Goal: Task Accomplishment & Management: Manage account settings

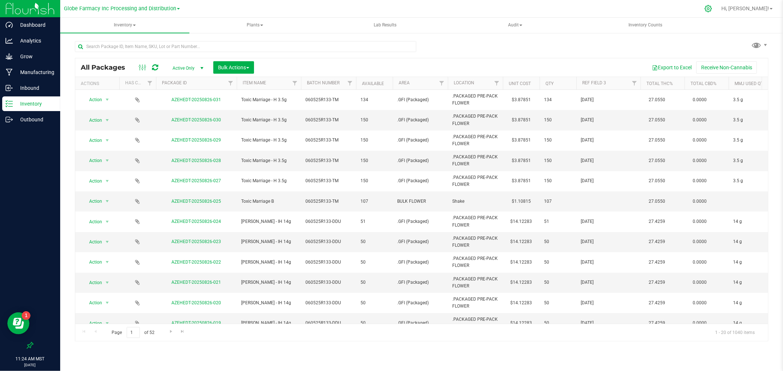
click at [712, 8] on icon at bounding box center [708, 8] width 7 height 7
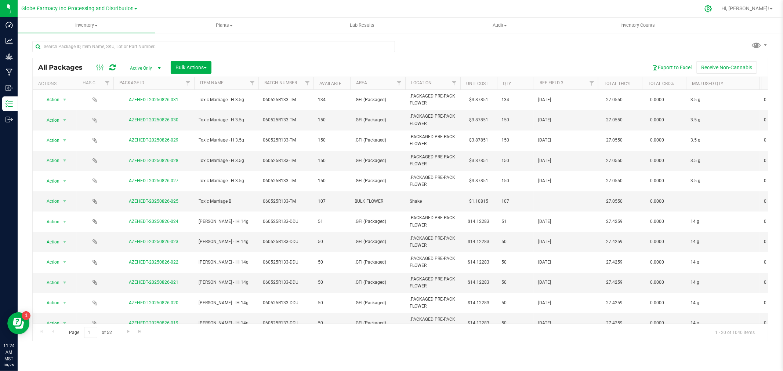
drag, startPoint x: 720, startPoint y: 9, endPoint x: 716, endPoint y: 10, distance: 3.8
click at [712, 8] on icon at bounding box center [708, 9] width 8 height 8
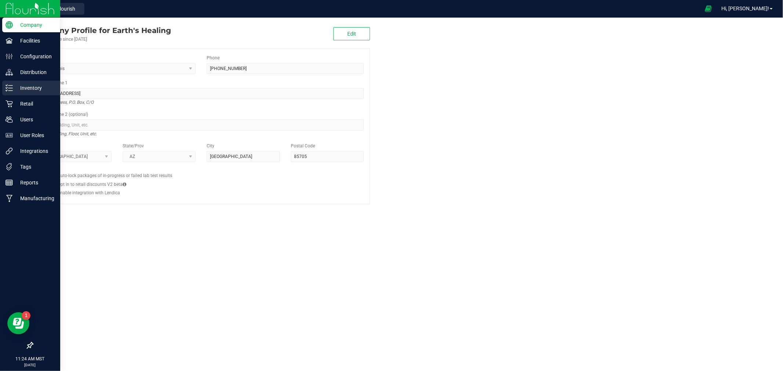
click at [6, 90] on icon at bounding box center [9, 87] width 7 height 7
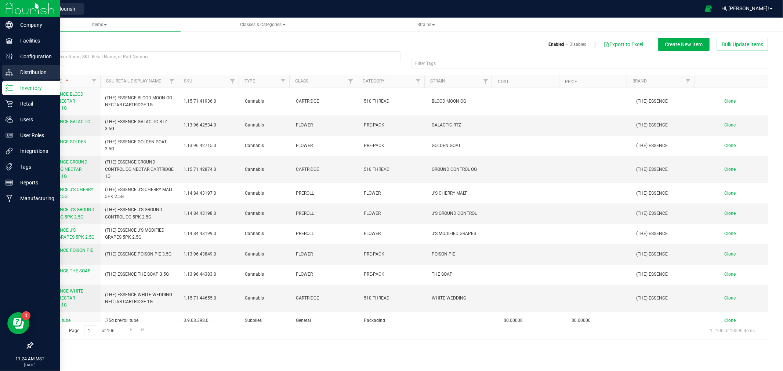
click at [6, 71] on icon at bounding box center [9, 72] width 7 height 7
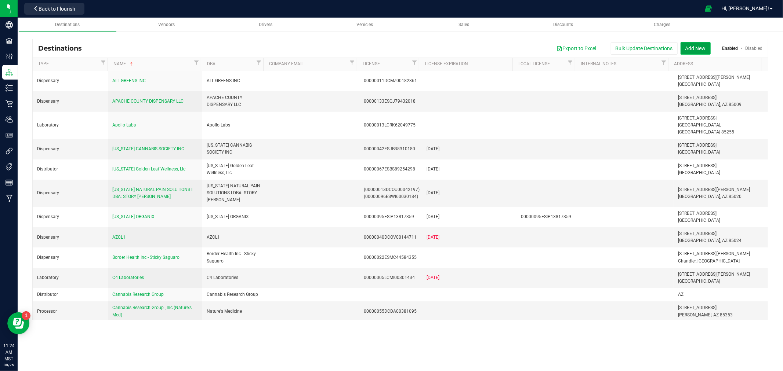
click at [697, 50] on button "Add New" at bounding box center [695, 48] width 30 height 12
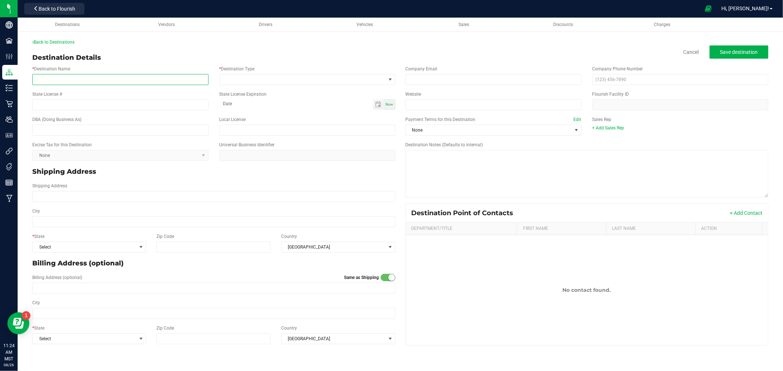
click at [126, 76] on input "* Destination Name" at bounding box center [120, 79] width 176 height 11
type input "b"
type input "BAILEY MANAGEMENT LLC"
click at [283, 85] on div "* Destination Name BAILEY MANAGEMENT LLC * Destination Type" at bounding box center [214, 75] width 374 height 25
click at [281, 81] on span at bounding box center [303, 79] width 166 height 10
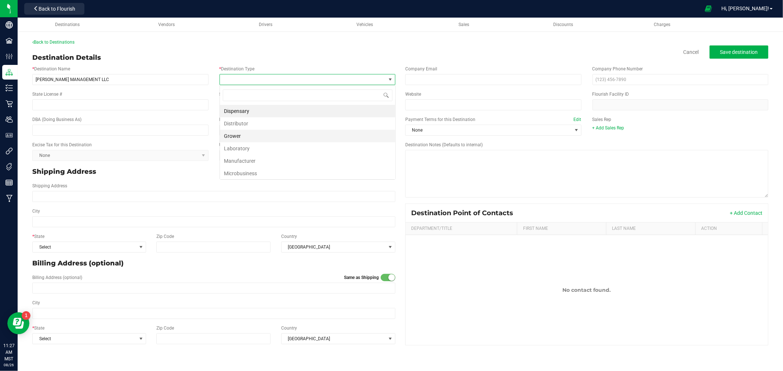
scroll to position [11, 175]
click at [265, 105] on li "Dispensary" at bounding box center [307, 111] width 175 height 12
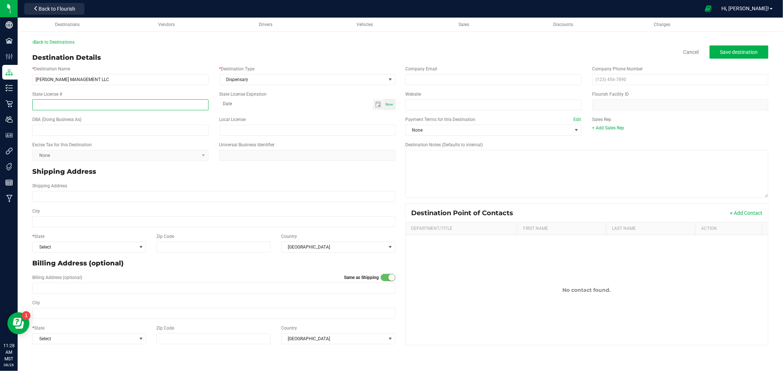
click at [180, 104] on input "State License #" at bounding box center [120, 104] width 176 height 11
paste input "00000139ESDD30084191"
type input "00000139ESDD30084191"
click at [188, 128] on input "text" at bounding box center [120, 130] width 176 height 11
click at [112, 79] on input "BAILEY MANAGEMENT LLC" at bounding box center [120, 79] width 176 height 11
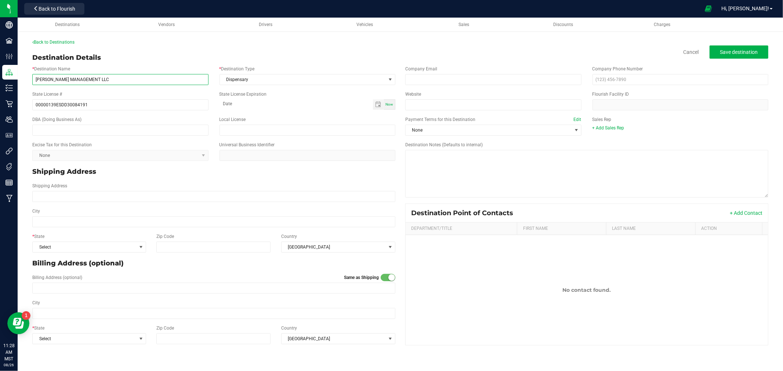
click at [112, 79] on input "BAILEY MANAGEMENT LLC" at bounding box center [120, 79] width 176 height 11
click at [105, 129] on input "text" at bounding box center [120, 130] width 176 height 11
paste input "BAILEY MANAGEMENT LLC"
drag, startPoint x: 134, startPoint y: 130, endPoint x: 93, endPoint y: 128, distance: 41.2
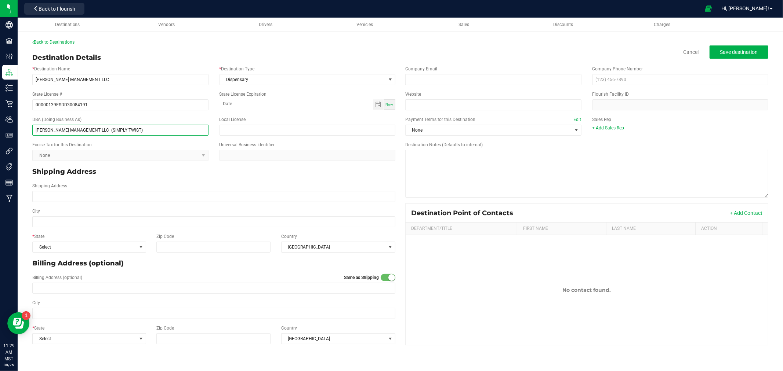
click at [93, 128] on input "BAILEY MANAGEMENT LLC (SIMPLY TWIST)" at bounding box center [120, 130] width 176 height 11
click at [178, 127] on input "BAILEY MANAGEMENT LLC (SIMPLY TWIST)" at bounding box center [120, 130] width 176 height 11
type input "BAILEY MANAGEMENT LLC (SIMPLY TWIST)"
click at [128, 194] on input "Shipping Address" at bounding box center [213, 196] width 363 height 11
type input "253 CHASE CREEK ST"
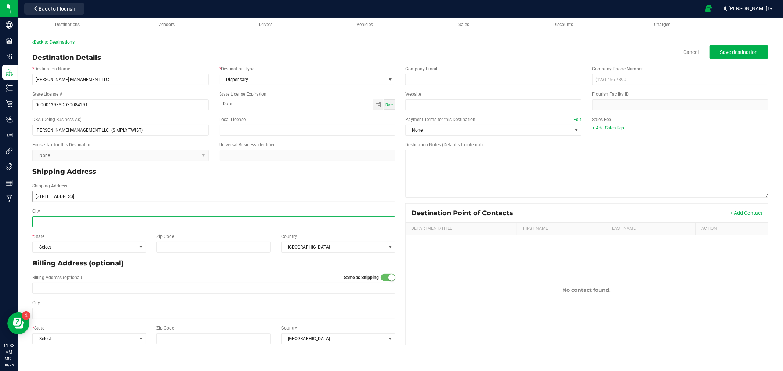
type input "253 CHASE CREEK ST"
type input "CLIFTON"
click at [103, 196] on input "253 CHASE CREEK ST" at bounding box center [213, 196] width 363 height 11
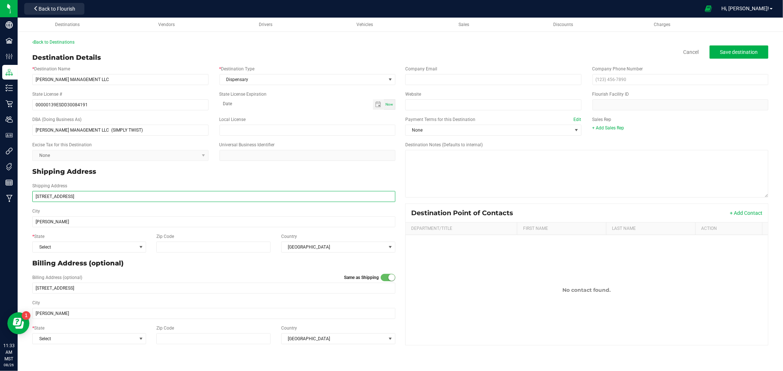
click at [103, 196] on input "253 CHASE CREEK ST" at bounding box center [213, 196] width 363 height 11
type input "1325 W AUTO DRIVE SUITE"
click at [109, 195] on input "1325 W AUTO DRIVE SUITE" at bounding box center [213, 196] width 363 height 11
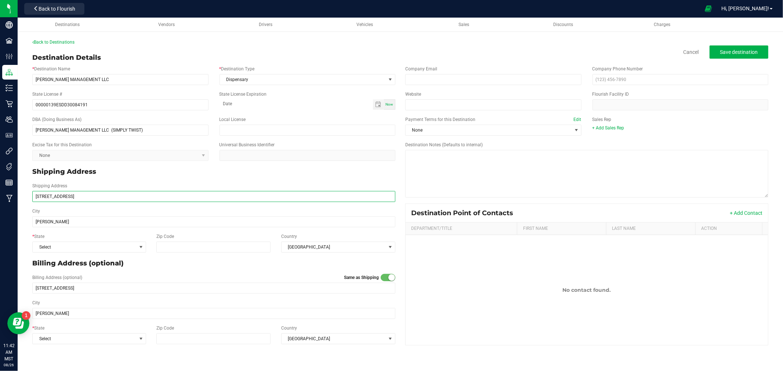
type input "1325 W AUTO DRIVE"
type input "TEMPE"
click at [63, 250] on span "Select" at bounding box center [85, 247] width 104 height 10
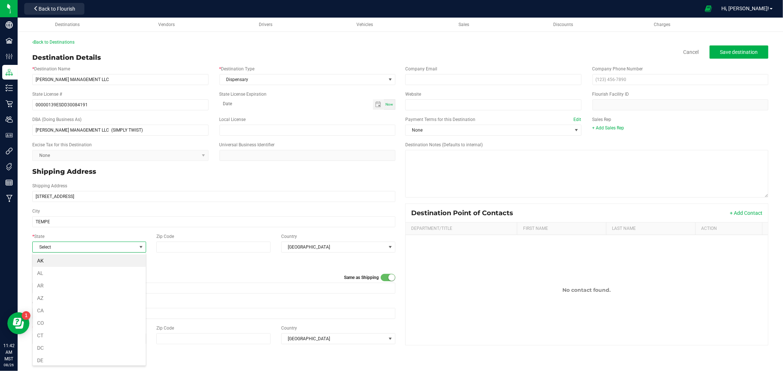
scroll to position [11, 114]
click at [62, 298] on li "AZ" at bounding box center [89, 298] width 113 height 12
click at [206, 249] on input "Zip Code" at bounding box center [213, 247] width 114 height 11
type input "85284"
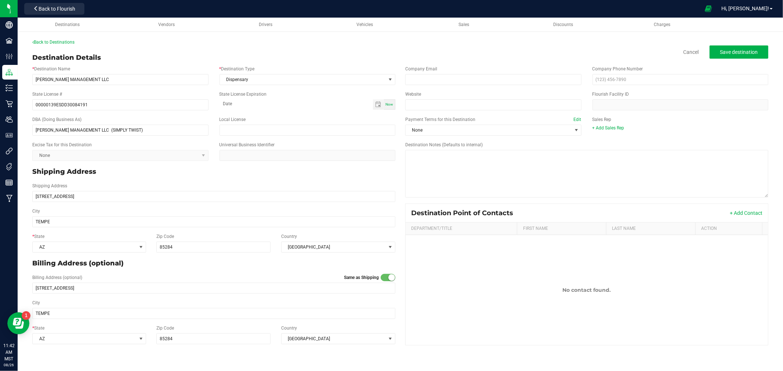
click at [211, 266] on p "Billing Address (optional)" at bounding box center [213, 264] width 363 height 10
click at [145, 292] on input "1325 W AUTO DRIVE" at bounding box center [213, 288] width 363 height 11
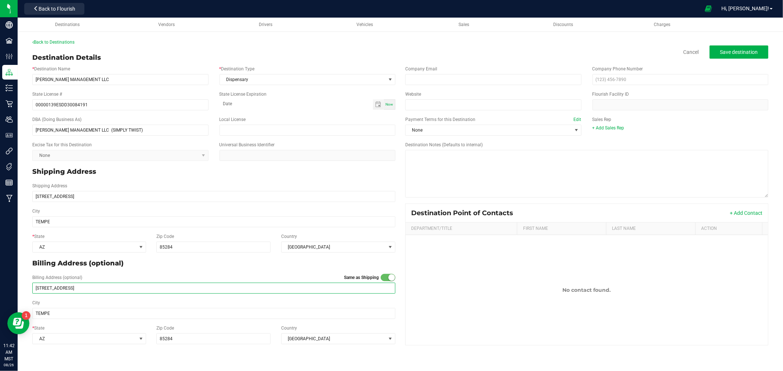
type input "353 CHASE CREEK ST"
type input "CLIFTON"
type input "85533"
click at [729, 50] on span "Save destination" at bounding box center [739, 52] width 38 height 6
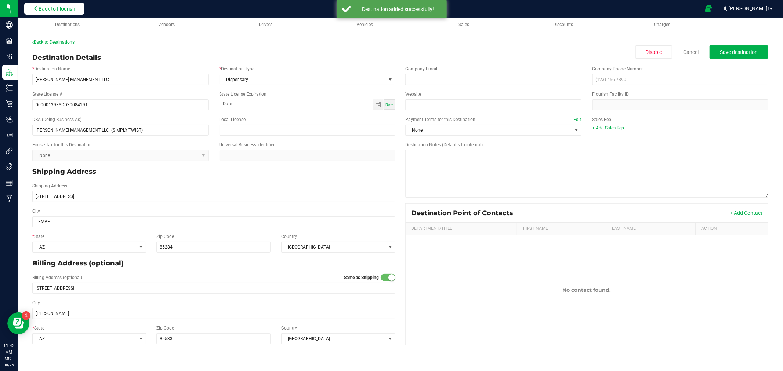
click at [65, 8] on span "Back to Flourish" at bounding box center [57, 9] width 37 height 6
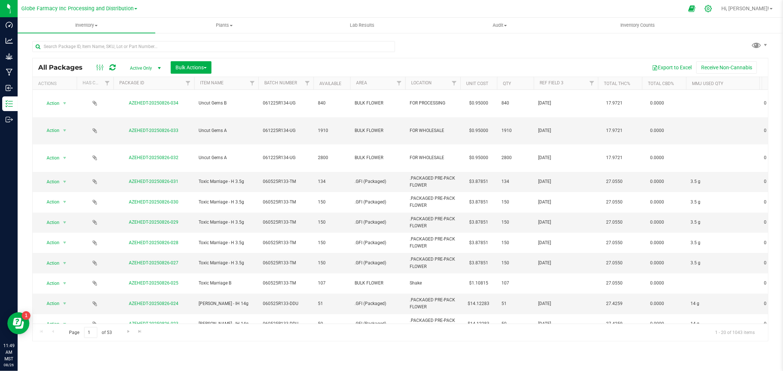
click at [712, 6] on icon at bounding box center [708, 9] width 8 height 8
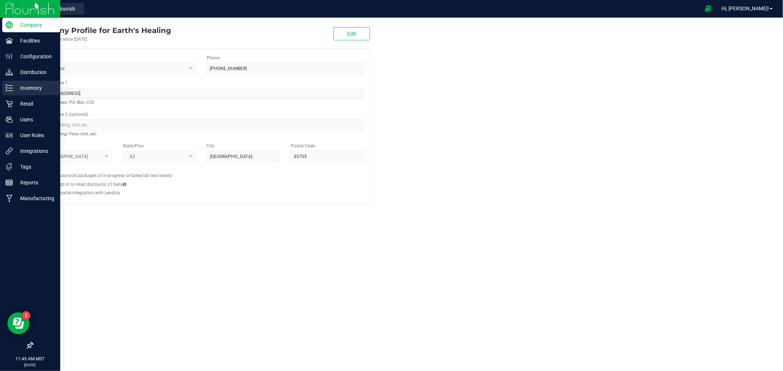
click at [13, 89] on p "Inventory" at bounding box center [35, 88] width 44 height 9
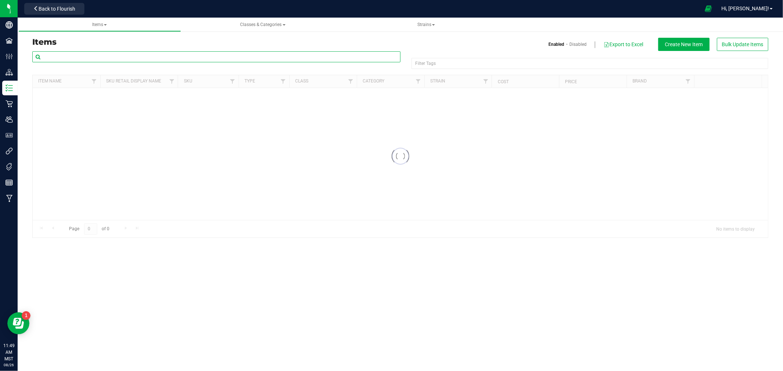
click at [114, 61] on input "text" at bounding box center [216, 56] width 368 height 11
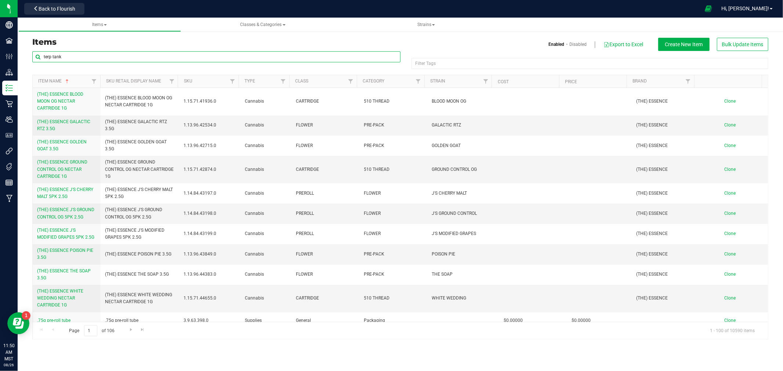
type input "terp tank"
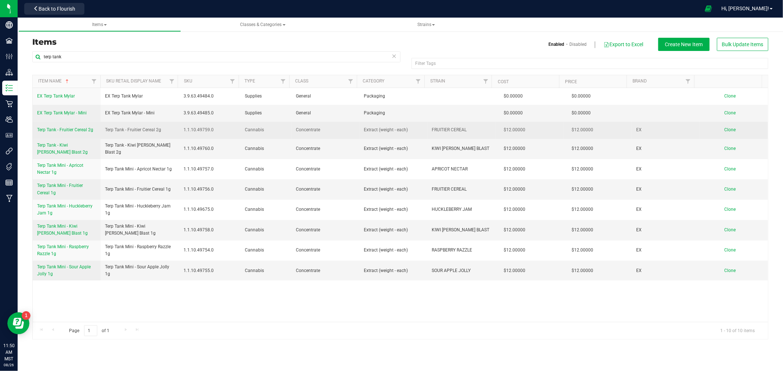
click at [66, 132] on span "Terp Tank - Fruitier Cereal 2g" at bounding box center [65, 129] width 56 height 5
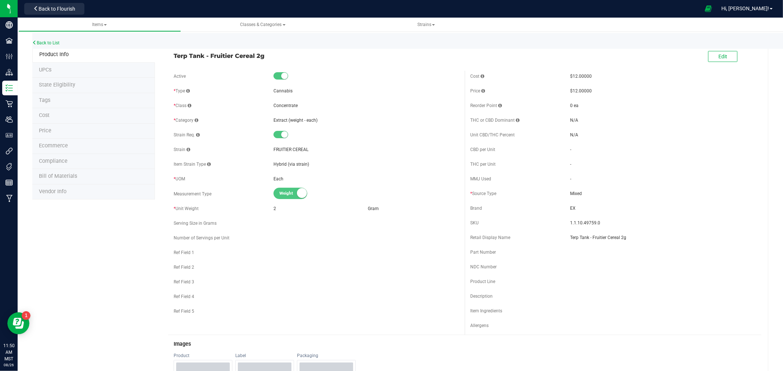
click at [80, 130] on li "Price" at bounding box center [93, 131] width 123 height 15
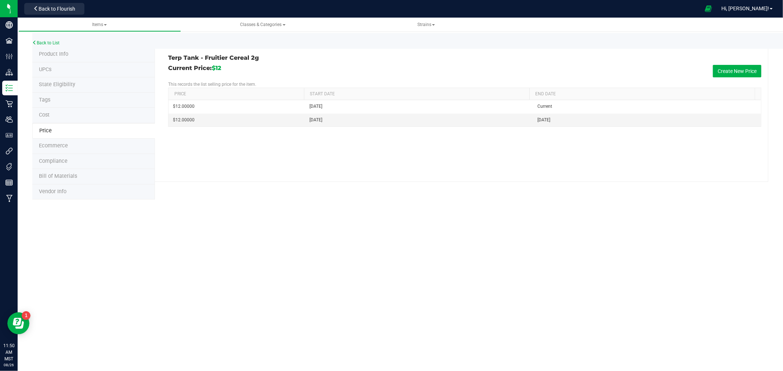
click at [82, 116] on li "Cost" at bounding box center [93, 115] width 123 height 15
click at [83, 134] on li "Price" at bounding box center [93, 131] width 123 height 15
click at [70, 8] on span "Back to Flourish" at bounding box center [57, 9] width 37 height 6
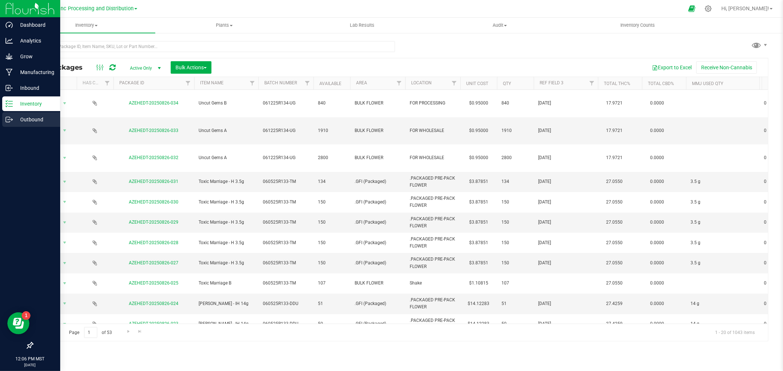
click at [2, 121] on div "Outbound" at bounding box center [31, 119] width 58 height 15
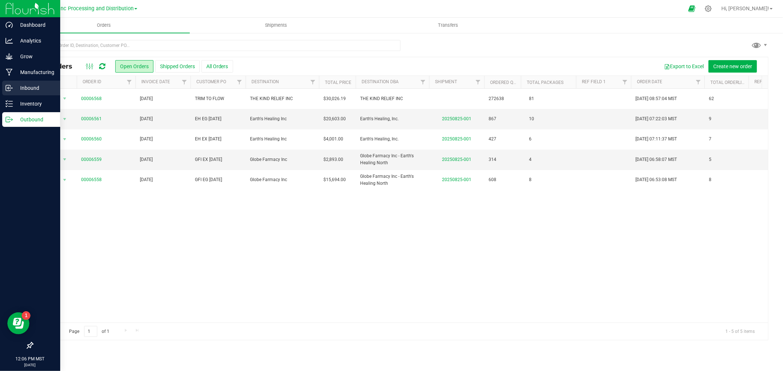
click at [2, 87] on div "Inbound" at bounding box center [31, 88] width 58 height 15
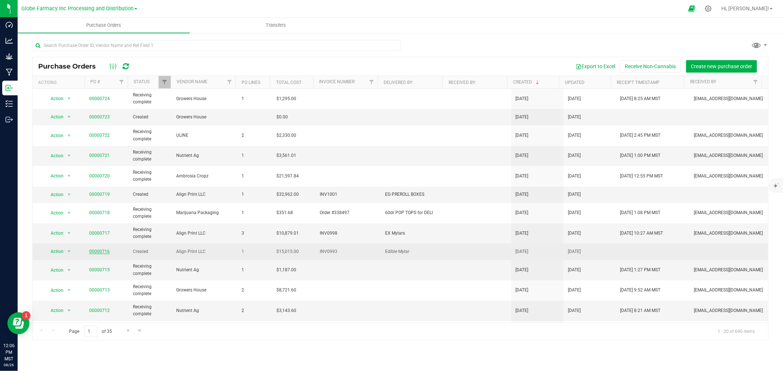
click at [103, 251] on link "00000716" at bounding box center [99, 251] width 21 height 5
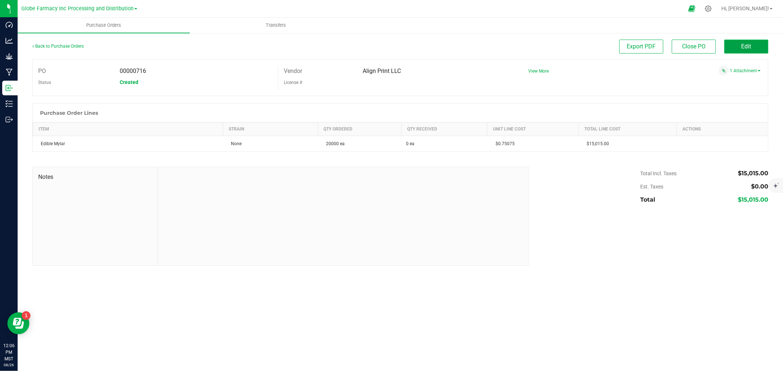
click at [753, 45] on button "Edit" at bounding box center [746, 47] width 44 height 14
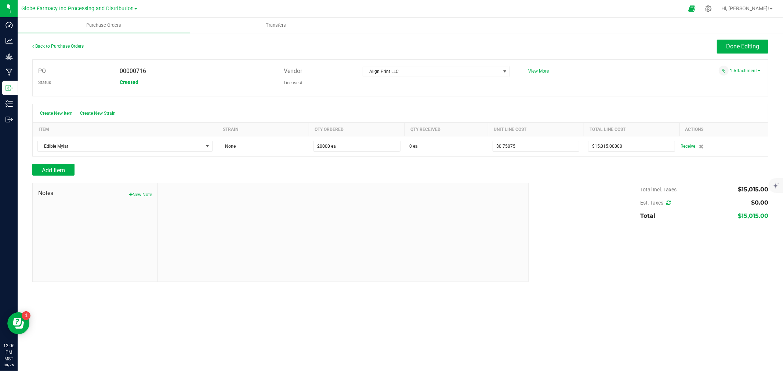
click at [743, 71] on link "1 Attachment" at bounding box center [745, 70] width 31 height 5
click at [722, 81] on span "Align Print #0993 05.21.25.pdf" at bounding box center [710, 80] width 74 height 5
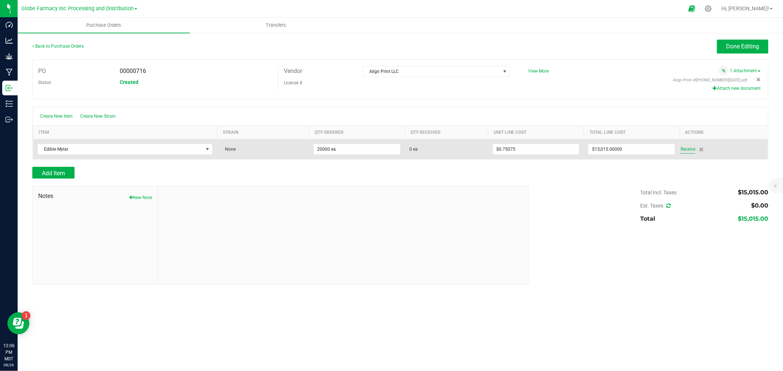
click at [691, 148] on span "Receive" at bounding box center [687, 149] width 15 height 9
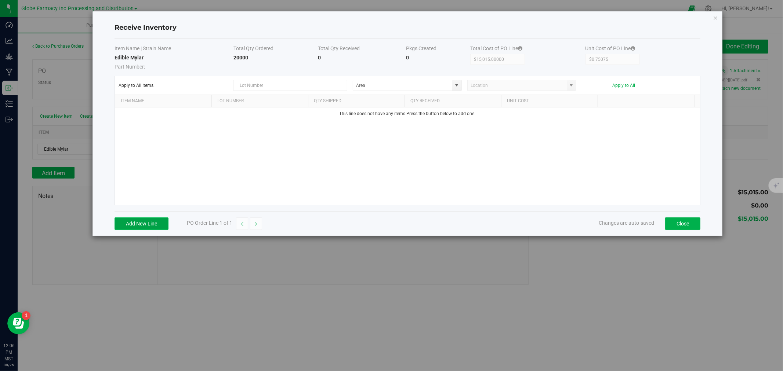
click at [144, 219] on button "Add New Line" at bounding box center [142, 224] width 54 height 12
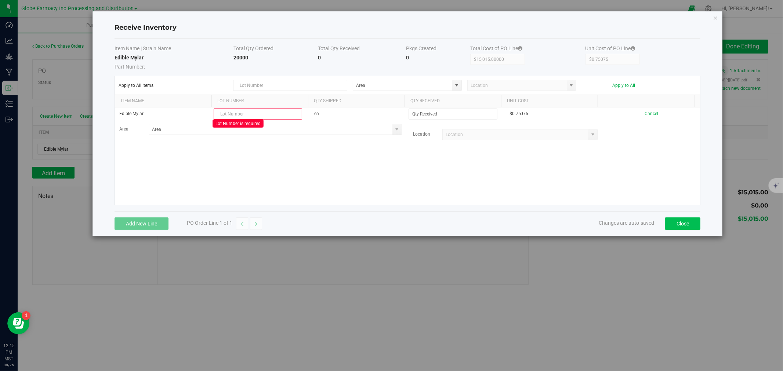
click at [679, 229] on div "Add New Line PO Order Line 1 of 1 Changes are auto-saved Close" at bounding box center [408, 223] width 586 height 25
click at [679, 229] on button "Close" at bounding box center [682, 224] width 35 height 12
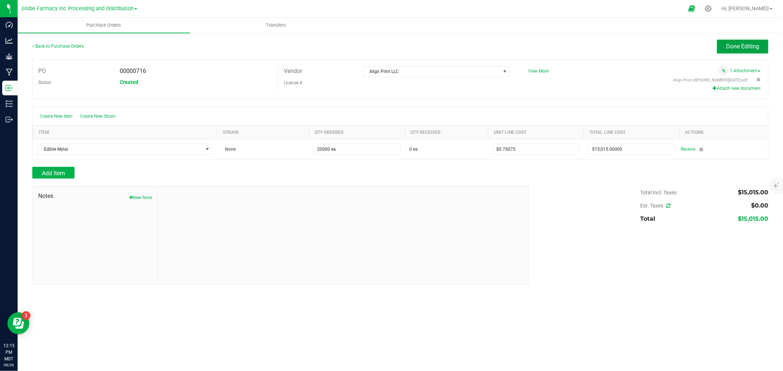
click at [742, 50] on span "Done Editing" at bounding box center [742, 46] width 33 height 7
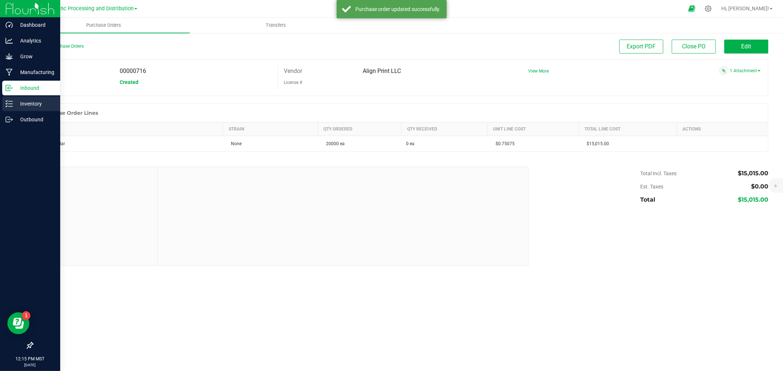
click at [17, 104] on p "Inventory" at bounding box center [35, 103] width 44 height 9
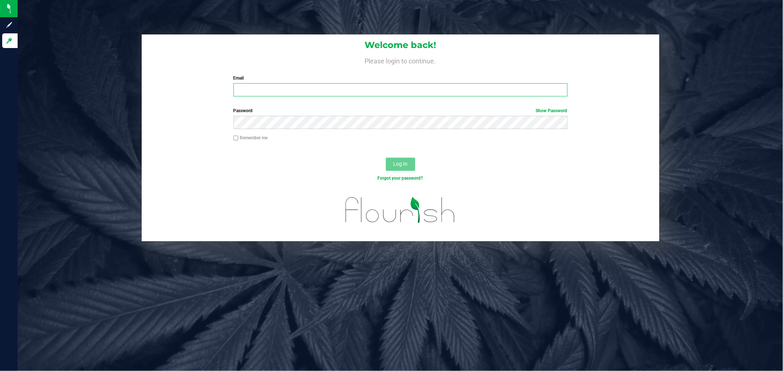
type input "[EMAIL_ADDRESS][DOMAIN_NAME]"
click at [400, 164] on span "Log In" at bounding box center [400, 164] width 14 height 6
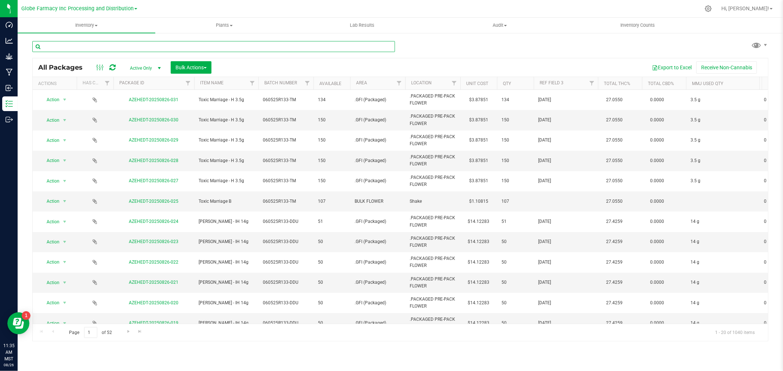
click at [314, 46] on input "text" at bounding box center [213, 46] width 363 height 11
type input "LHR RAINBOW GUAVA"
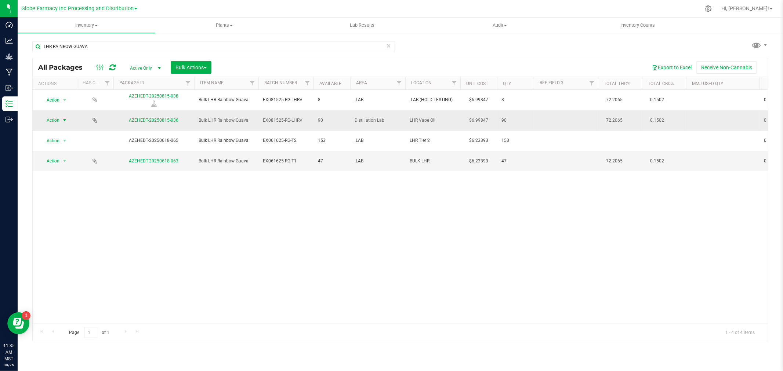
click at [48, 117] on span "Action" at bounding box center [50, 120] width 20 height 10
click at [79, 219] on li "Print package label" at bounding box center [63, 218] width 47 height 11
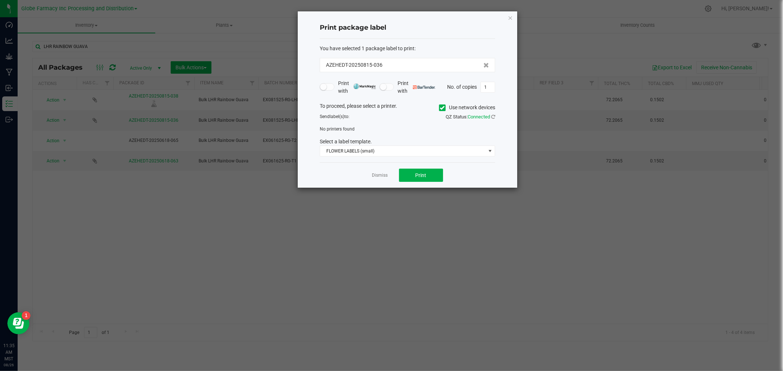
click at [450, 106] on label "Use network devices" at bounding box center [467, 108] width 56 height 8
click at [0, 0] on input "Use network devices" at bounding box center [0, 0] width 0 height 0
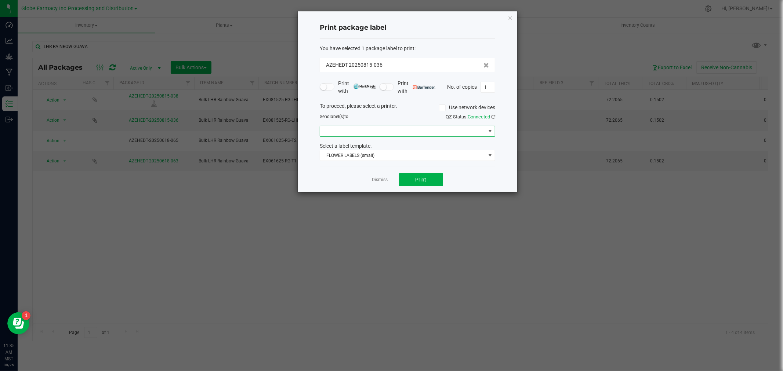
click at [402, 128] on span at bounding box center [403, 131] width 166 height 10
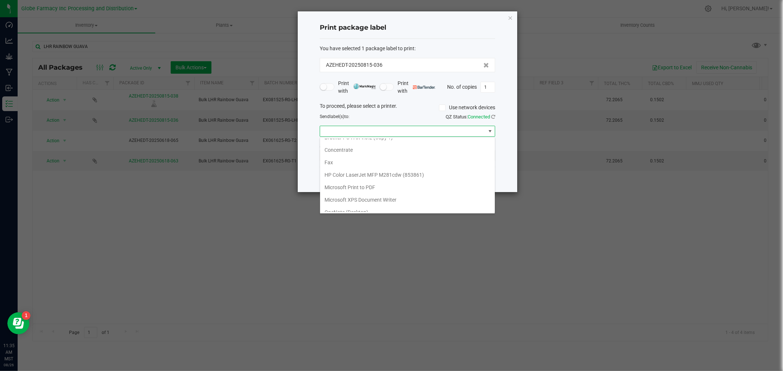
scroll to position [102, 0]
click at [363, 204] on li "ZebraBig" at bounding box center [407, 206] width 175 height 12
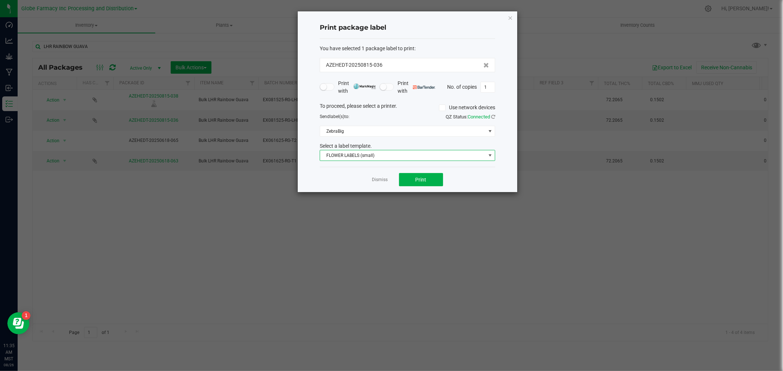
click at [360, 161] on span "FLOWER LABELS (small)" at bounding box center [407, 155] width 175 height 11
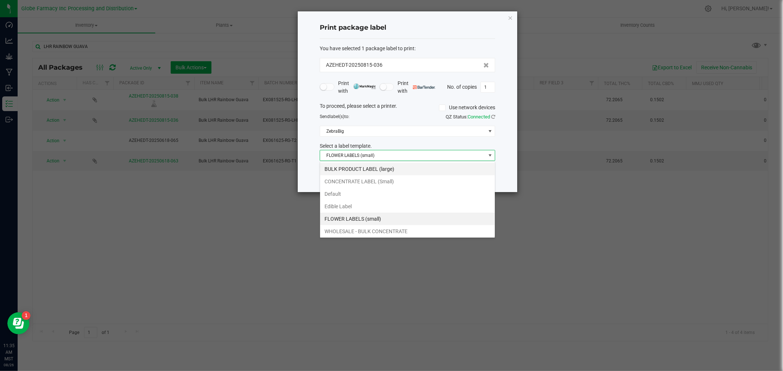
scroll to position [11, 175]
click at [348, 168] on li "BULK PRODUCT LABEL (large)" at bounding box center [407, 169] width 175 height 12
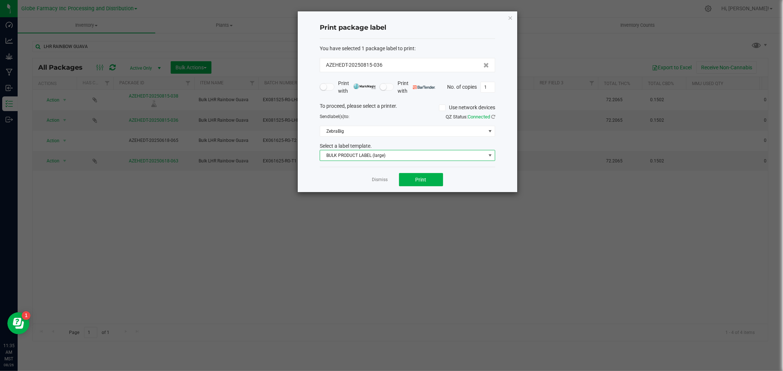
click at [426, 172] on div "Dismiss Print" at bounding box center [407, 179] width 175 height 25
click at [419, 178] on span "Print" at bounding box center [420, 180] width 11 height 6
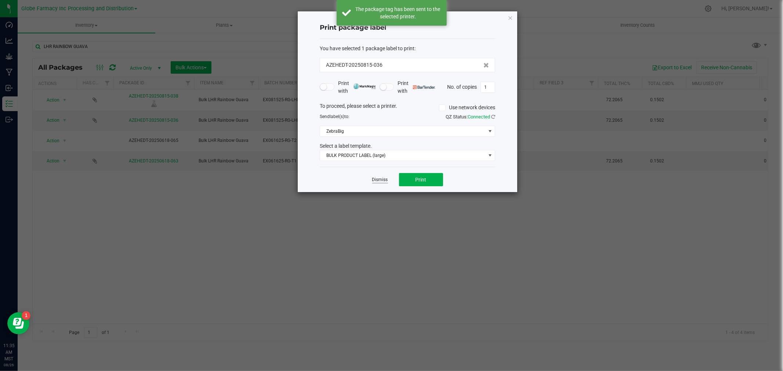
click at [377, 180] on link "Dismiss" at bounding box center [380, 180] width 16 height 6
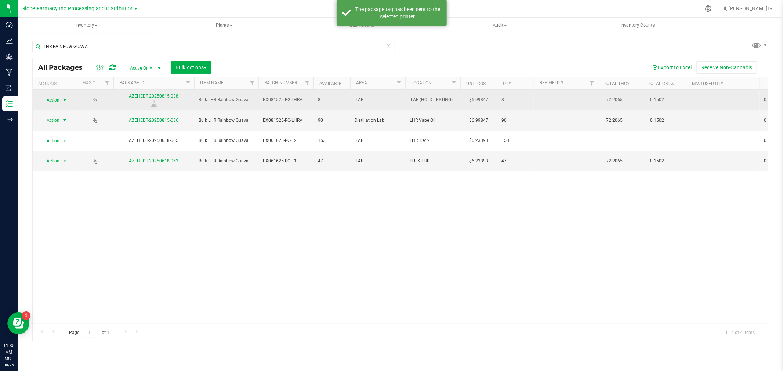
click at [63, 101] on span "select" at bounding box center [65, 100] width 6 height 6
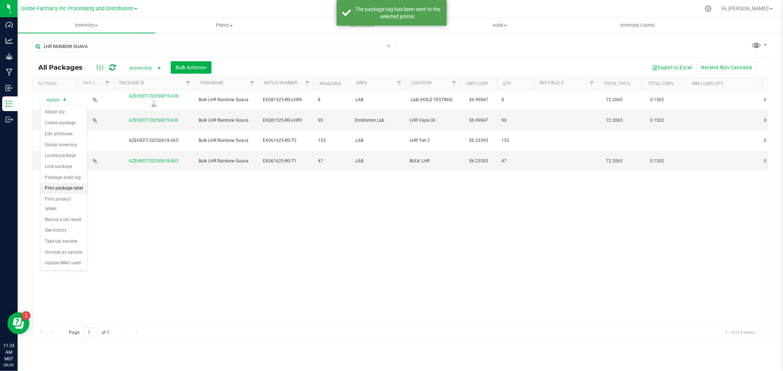
click at [76, 189] on li "Print package label" at bounding box center [63, 188] width 47 height 11
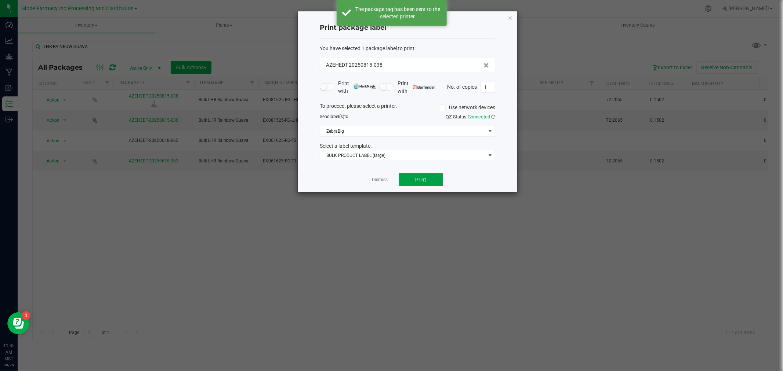
click at [424, 181] on span "Print" at bounding box center [420, 180] width 11 height 6
click at [380, 181] on link "Dismiss" at bounding box center [380, 180] width 16 height 6
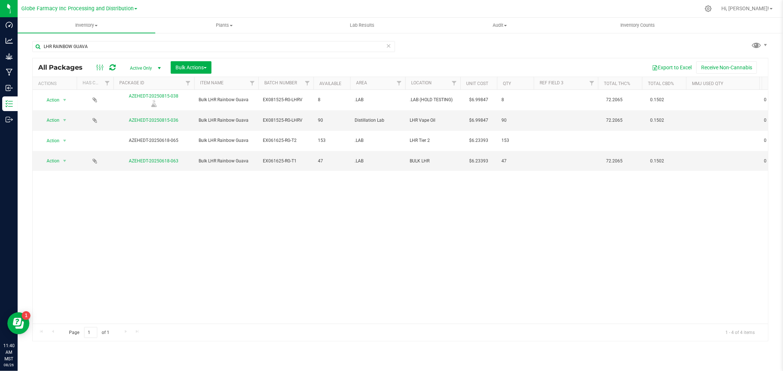
click at [390, 45] on icon at bounding box center [388, 45] width 5 height 9
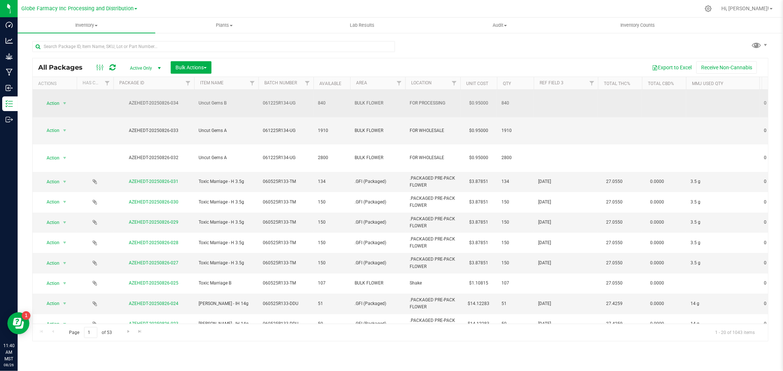
click at [57, 99] on span "Action" at bounding box center [50, 103] width 20 height 10
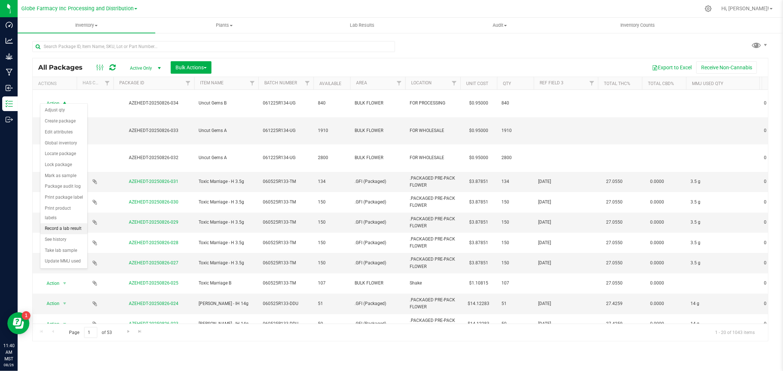
click at [69, 233] on li "Record a lab result" at bounding box center [63, 228] width 47 height 11
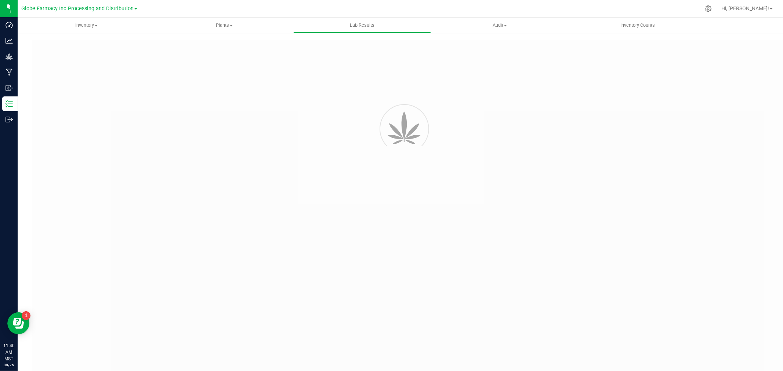
type input "AZEHEDT-20250826-034"
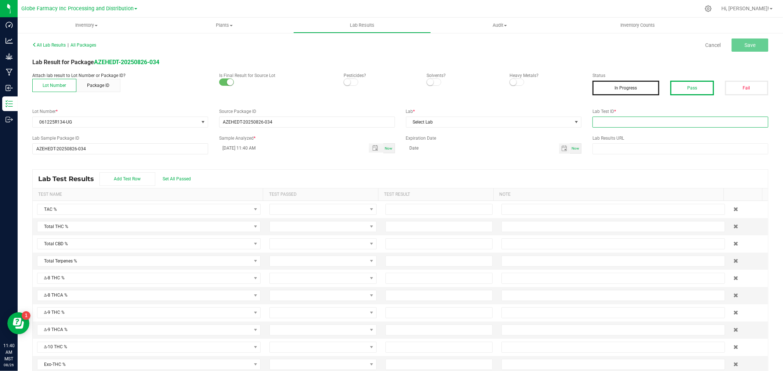
drag, startPoint x: 658, startPoint y: 117, endPoint x: 672, endPoint y: 95, distance: 26.5
click at [658, 117] on input "text" at bounding box center [680, 122] width 176 height 11
paste input "2507APO3314.16696"
type input "2507APO3314.16696"
click at [691, 81] on button "Pass" at bounding box center [691, 88] width 43 height 15
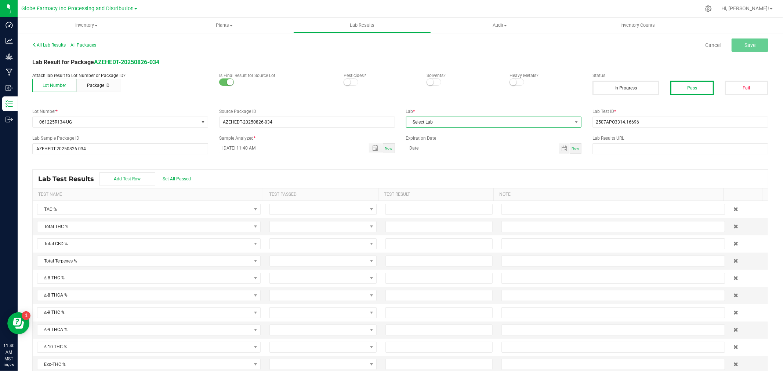
click at [538, 118] on span "Select Lab" at bounding box center [489, 122] width 166 height 10
click at [454, 156] on li "Apollo Labs" at bounding box center [490, 154] width 174 height 12
click at [283, 225] on span at bounding box center [318, 227] width 97 height 10
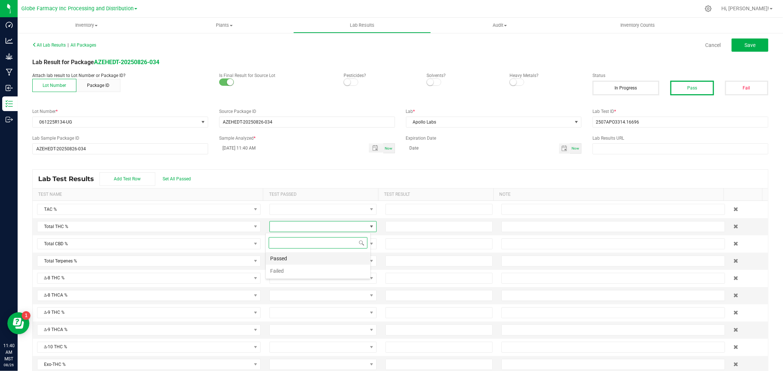
click at [280, 258] on li "Passed" at bounding box center [318, 258] width 105 height 12
click at [283, 251] on td at bounding box center [323, 244] width 116 height 17
click at [284, 248] on span at bounding box center [318, 244] width 97 height 10
click at [279, 273] on li "Passed" at bounding box center [318, 276] width 105 height 12
click at [401, 228] on input at bounding box center [439, 227] width 106 height 10
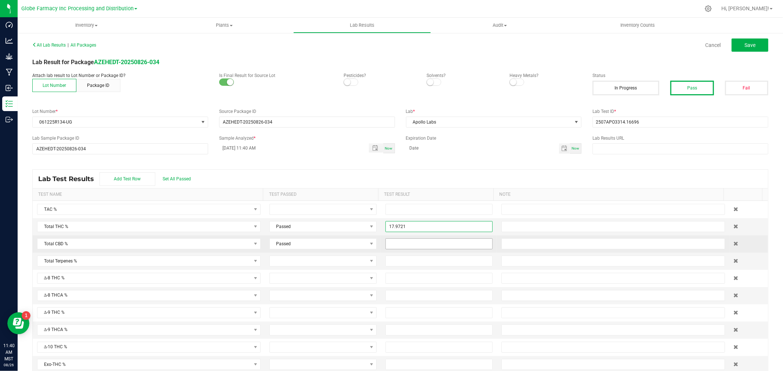
type input "17.9721"
click at [416, 248] on input at bounding box center [439, 244] width 106 height 10
type input "0.0000"
click at [511, 244] on input "text" at bounding box center [612, 244] width 223 height 11
type input "ND"
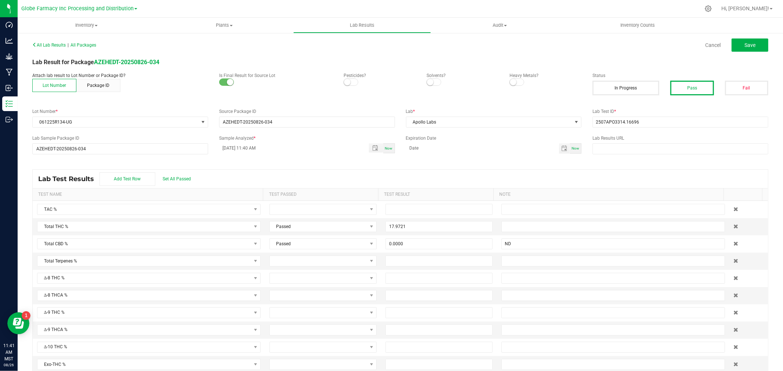
click at [616, 174] on div "Lab Test Results Add Test Row Set All Passed" at bounding box center [400, 179] width 735 height 18
click at [742, 39] on button "Save" at bounding box center [749, 45] width 37 height 13
type input "17.9721"
type input "0.0000"
type input "ND"
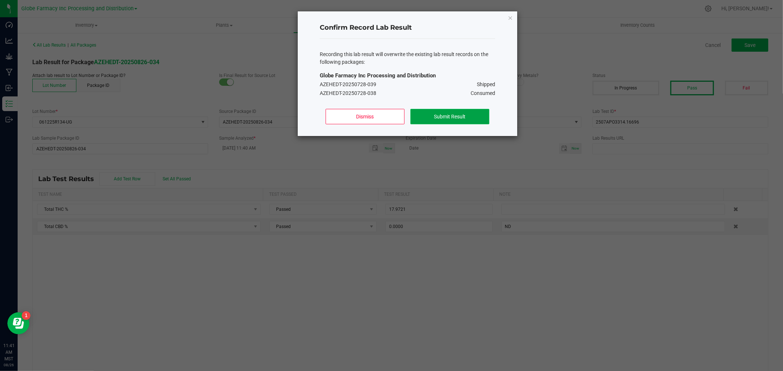
click at [472, 116] on button "Submit Result" at bounding box center [449, 116] width 79 height 15
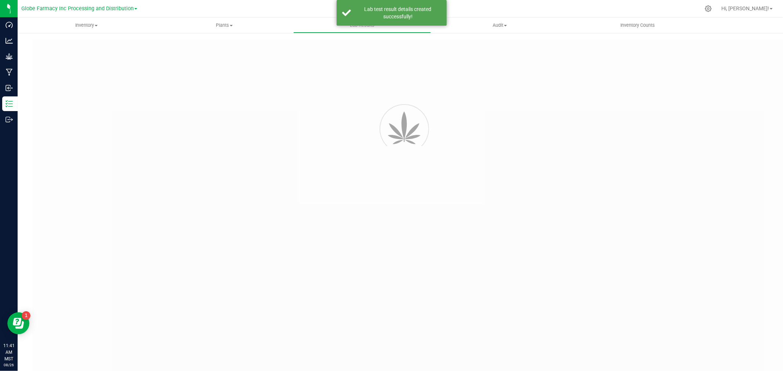
type input "AZEHEDT-20250826-034"
type input "2507APO3314.16696"
type input "AZEHEDT-20250826-034"
type input "08/26/2025 11:40 AM"
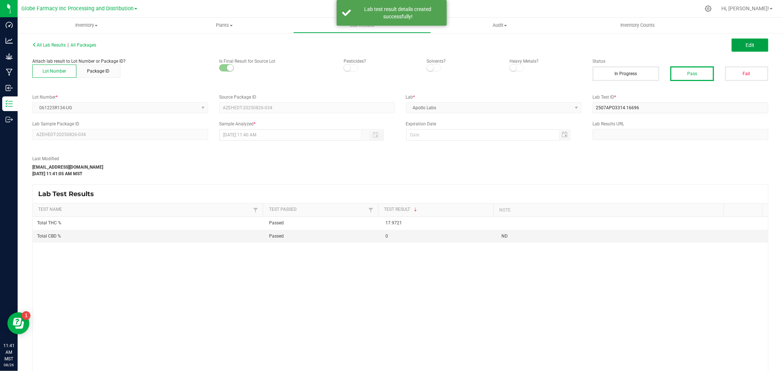
click at [745, 43] on span "Edit" at bounding box center [749, 45] width 9 height 6
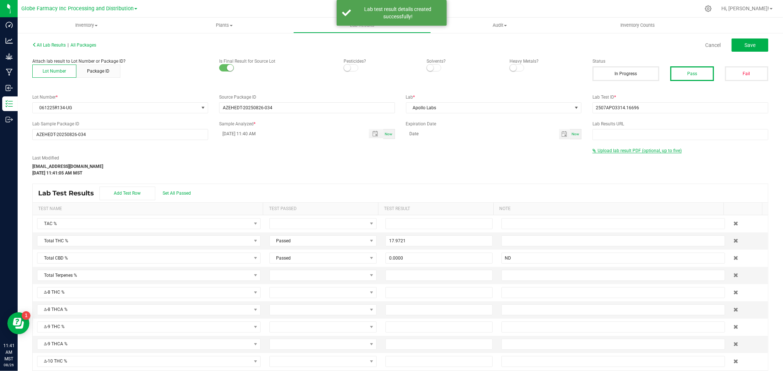
click at [616, 152] on span "Upload lab result PDF (optional, up to five)" at bounding box center [639, 150] width 84 height 5
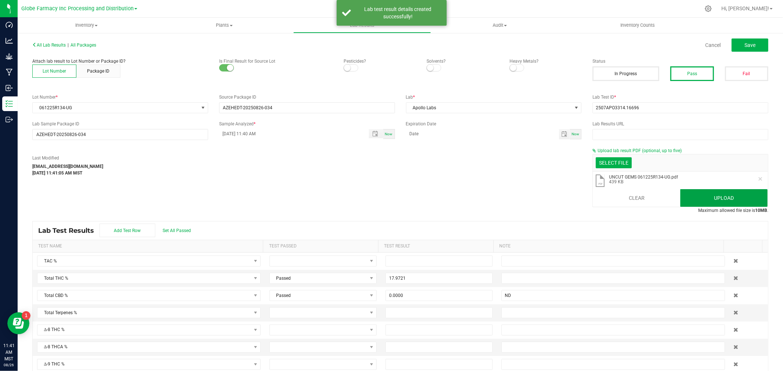
click at [698, 190] on button "Upload" at bounding box center [723, 198] width 87 height 18
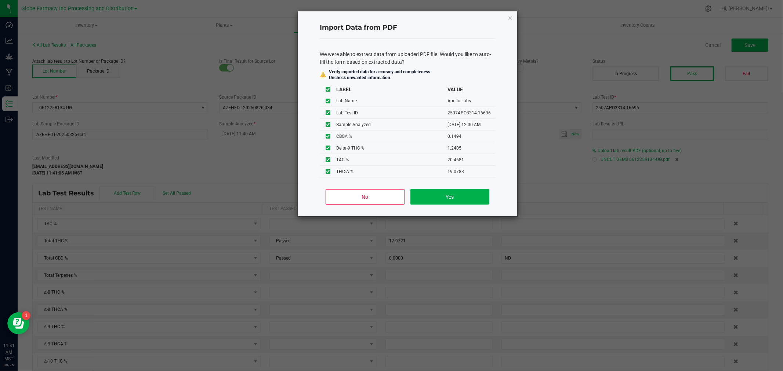
click at [558, 131] on ngb-modal-window "Import Data from PDF We were able to extract data from uploaded PDF file. Would…" at bounding box center [394, 185] width 788 height 371
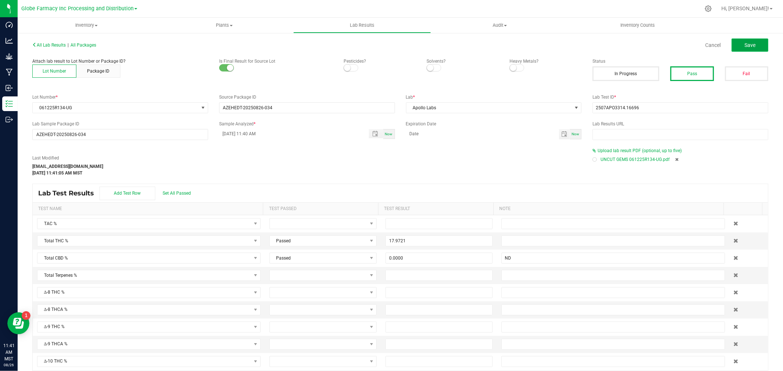
click at [742, 49] on button "Save" at bounding box center [749, 45] width 37 height 13
type input "17.9721"
type input "0.0000"
type input "ND"
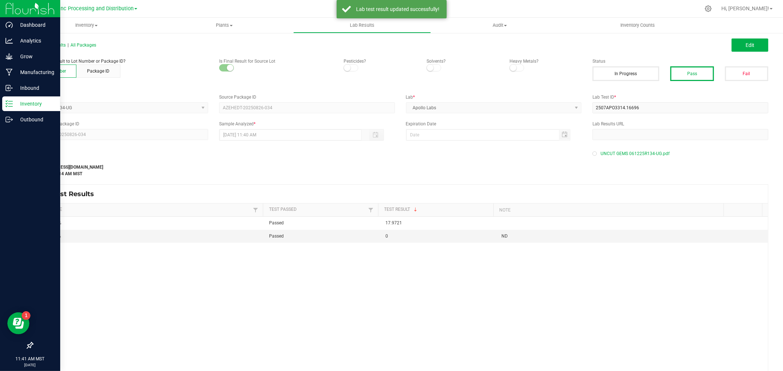
click at [15, 105] on p "Inventory" at bounding box center [35, 103] width 44 height 9
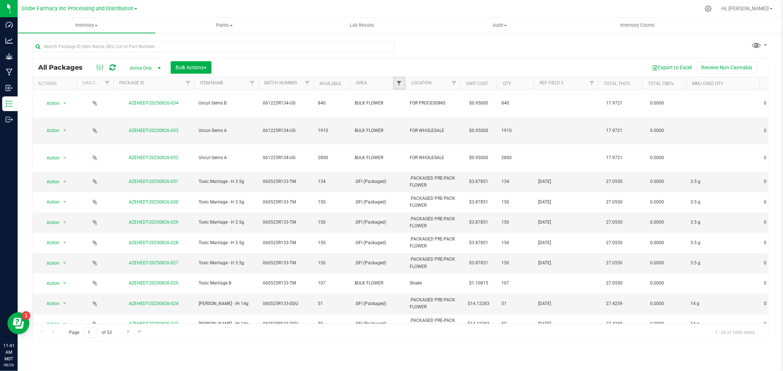
click at [401, 81] on span "Filter" at bounding box center [399, 83] width 6 height 6
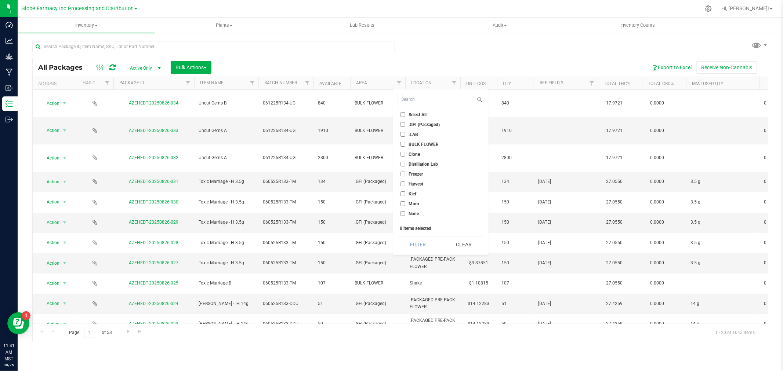
click at [426, 142] on span "BULK FLOWER" at bounding box center [423, 144] width 30 height 4
click at [405, 142] on input "BULK FLOWER" at bounding box center [402, 144] width 5 height 5
checkbox input "true"
click at [417, 244] on button "Filter" at bounding box center [417, 245] width 41 height 16
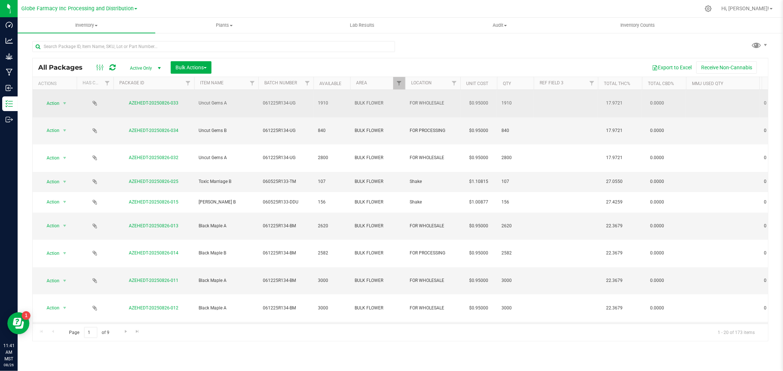
click at [556, 102] on td at bounding box center [566, 104] width 64 height 28
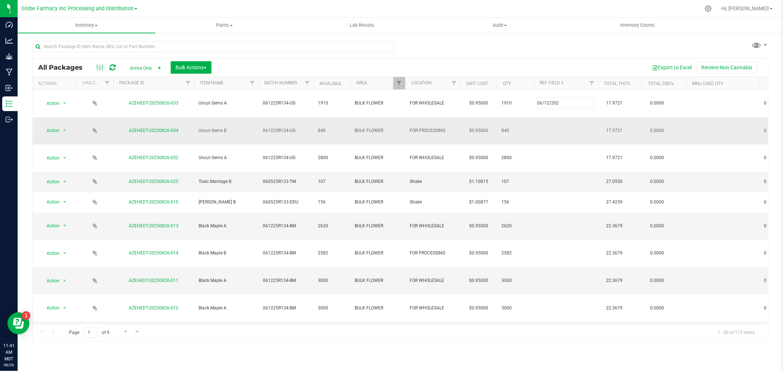
type input "[DATE]"
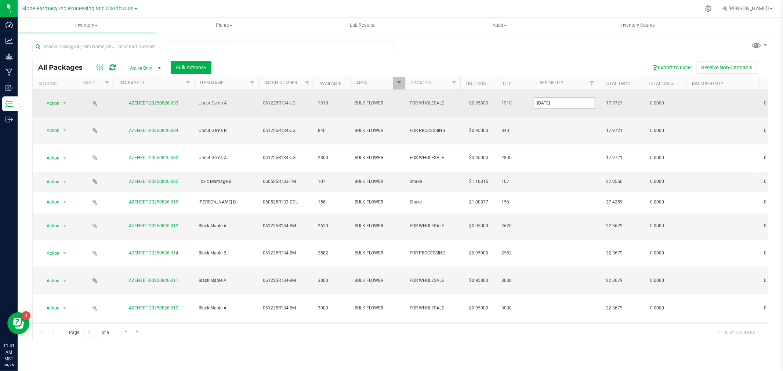
click at [574, 98] on input "[DATE]" at bounding box center [564, 103] width 62 height 11
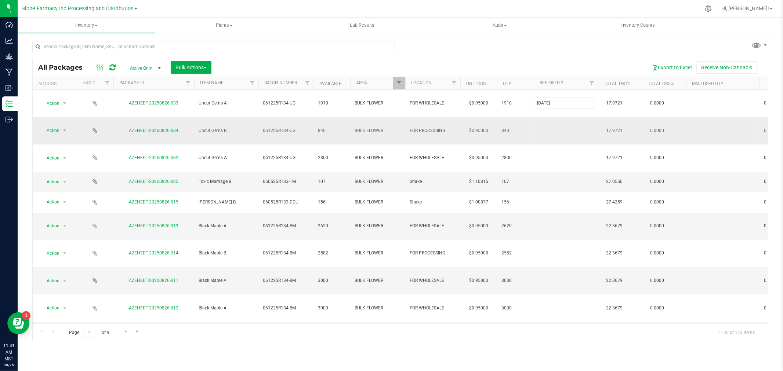
click at [561, 120] on div "All Packages Active Only Active Only Lab Samples Locked All Bulk Actions Add to…" at bounding box center [400, 200] width 736 height 284
click at [561, 117] on td at bounding box center [566, 131] width 64 height 28
type input "[DATE]"
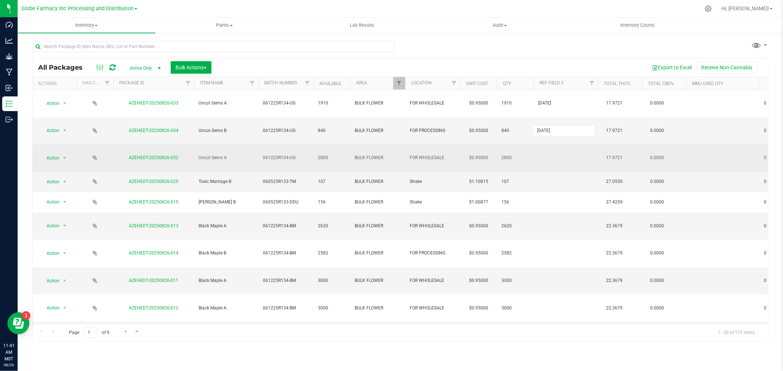
click at [561, 132] on div "All Packages Active Only Active Only Lab Samples Locked All Bulk Actions Add to…" at bounding box center [400, 200] width 736 height 284
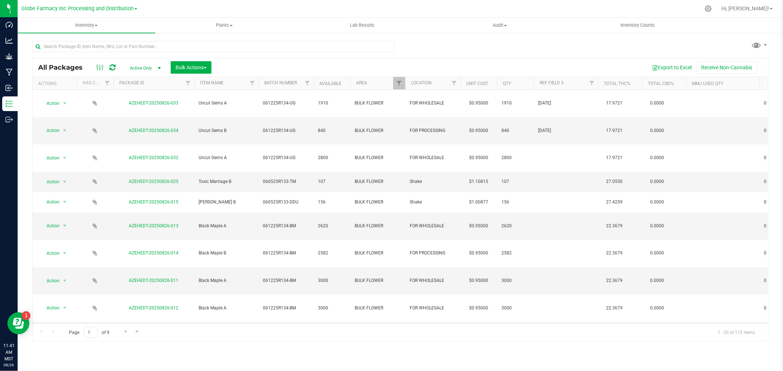
click at [561, 145] on td at bounding box center [566, 159] width 64 height 28
type input "[DATE]"
click at [570, 184] on div "Loading... All Packages Active Only Active Only Lab Samples Locked All Bulk Act…" at bounding box center [400, 200] width 736 height 284
click at [574, 213] on td at bounding box center [566, 227] width 64 height 28
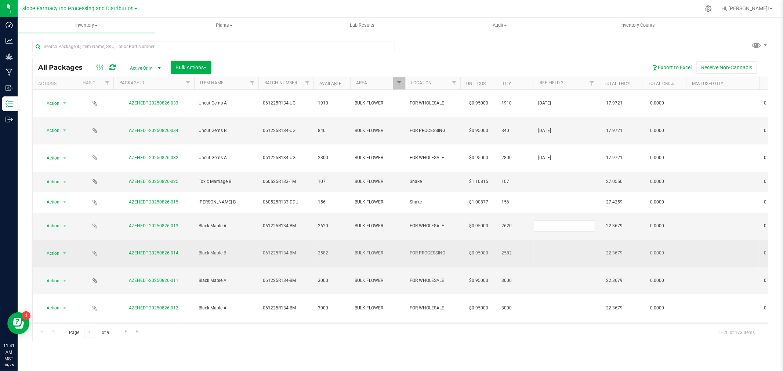
type input "[DATE]"
click at [564, 202] on div "All Packages Active Only Active Only Lab Samples Locked All Bulk Actions Add to…" at bounding box center [400, 200] width 736 height 284
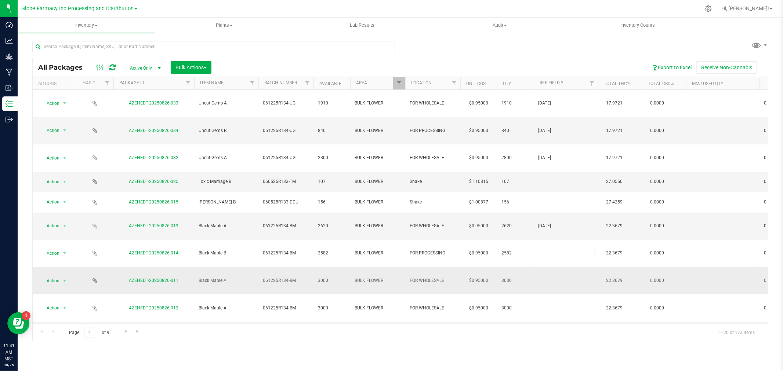
type input "[DATE]"
click at [566, 225] on div "All Packages Active Only Active Only Lab Samples Locked All Bulk Actions Add to…" at bounding box center [400, 200] width 736 height 284
click at [566, 268] on td at bounding box center [566, 282] width 64 height 28
click at [567, 268] on td at bounding box center [566, 282] width 64 height 28
type input "[DATE]"
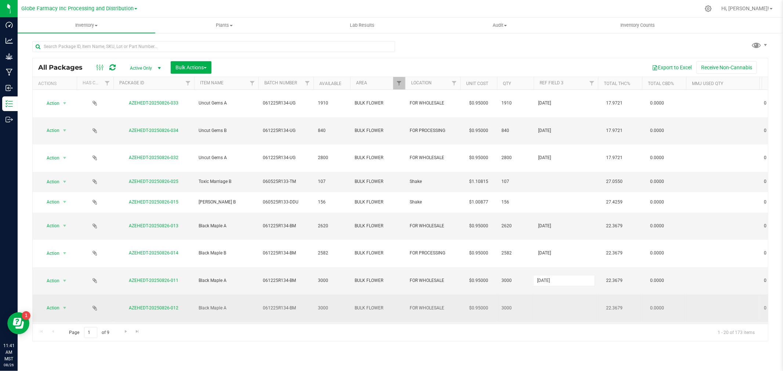
click at [566, 235] on div "All Packages Active Only Active Only Lab Samples Locked All Bulk Actions Add to…" at bounding box center [400, 200] width 736 height 284
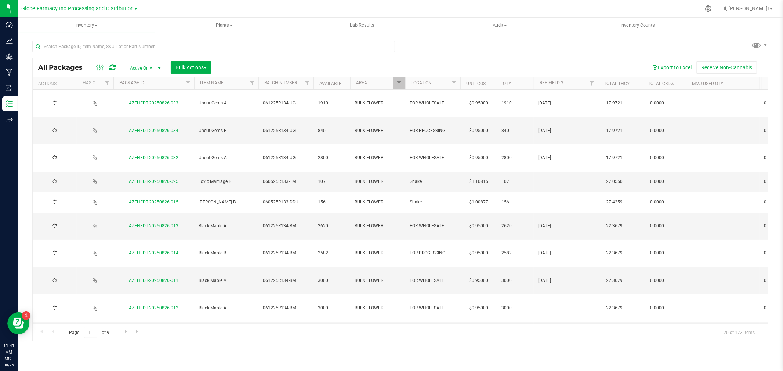
click at [566, 295] on td at bounding box center [566, 309] width 64 height 28
type input "[DATE]"
click at [564, 250] on div "All Packages Active Only Active Only Lab Samples Locked All Bulk Actions Add to…" at bounding box center [400, 200] width 736 height 284
click at [564, 322] on td at bounding box center [566, 336] width 64 height 28
click at [564, 330] on input "text" at bounding box center [564, 335] width 62 height 11
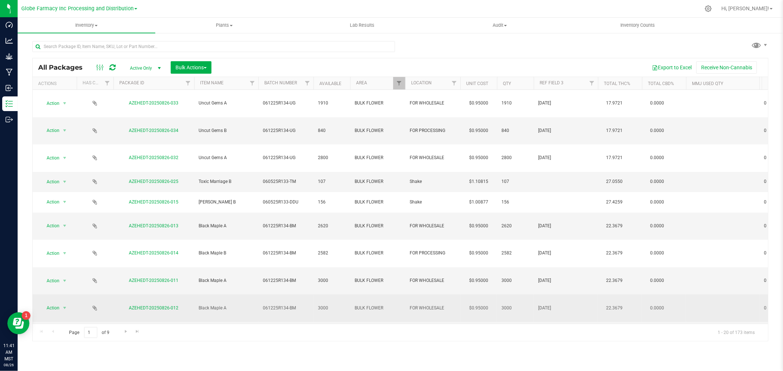
type input "[DATE]"
click at [562, 234] on div "All Packages Active Only Active Only Lab Samples Locked All Bulk Actions Add to…" at bounding box center [400, 200] width 736 height 284
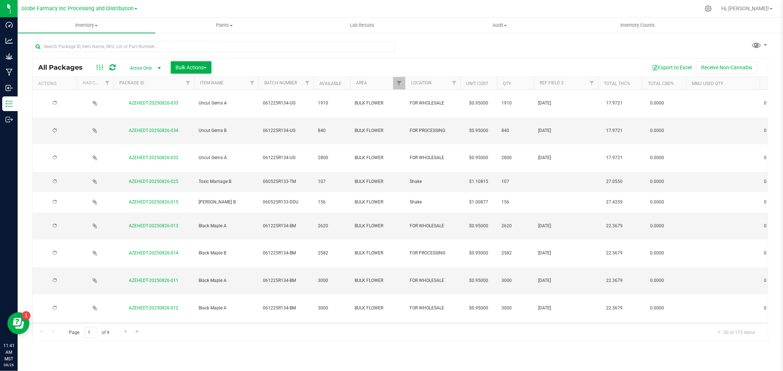
drag, startPoint x: 562, startPoint y: 234, endPoint x: 561, endPoint y: 244, distance: 10.0
click at [555, 350] on td at bounding box center [566, 364] width 64 height 28
type input "[DATE]"
click at [554, 302] on div "Loading... All Packages Active Only Active Only Lab Samples Locked All Bulk Act…" at bounding box center [400, 200] width 736 height 284
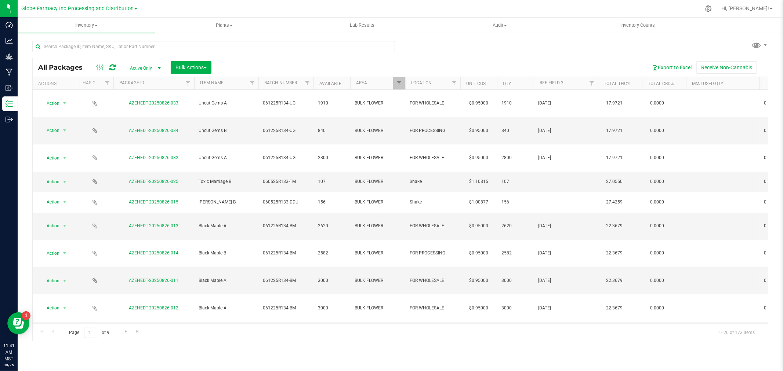
type input "[DATE]"
click at [552, 257] on div "All Packages Active Only Active Only Lab Samples Locked All Bulk Actions Add to…" at bounding box center [400, 200] width 736 height 284
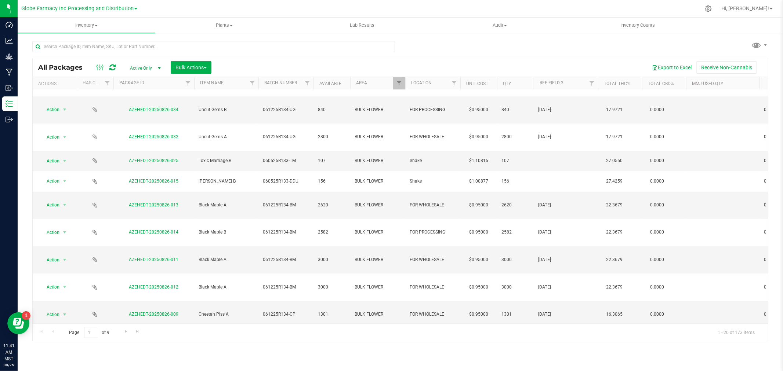
scroll to position [41, 0]
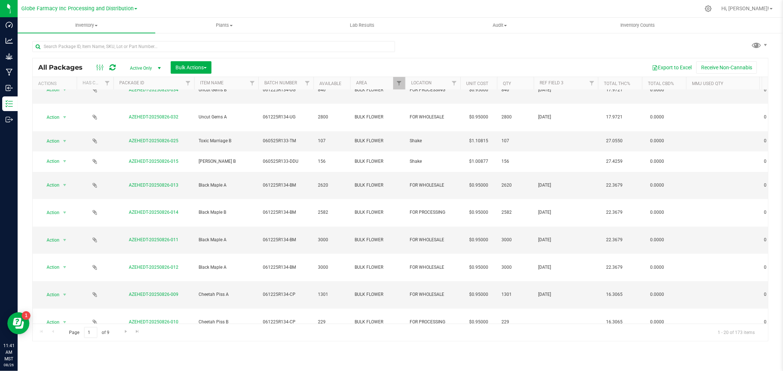
type input "[DATE]"
click at [555, 250] on div "All Packages Active Only Active Only Lab Samples Locked All Bulk Actions Add to…" at bounding box center [400, 200] width 736 height 284
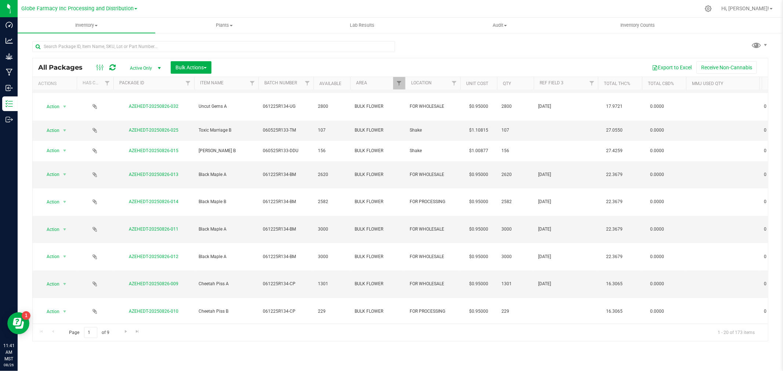
scroll to position [0, 0]
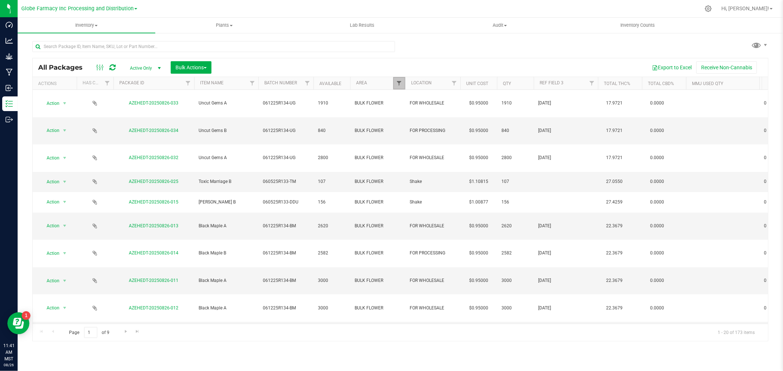
click at [400, 82] on span "Filter" at bounding box center [399, 83] width 6 height 6
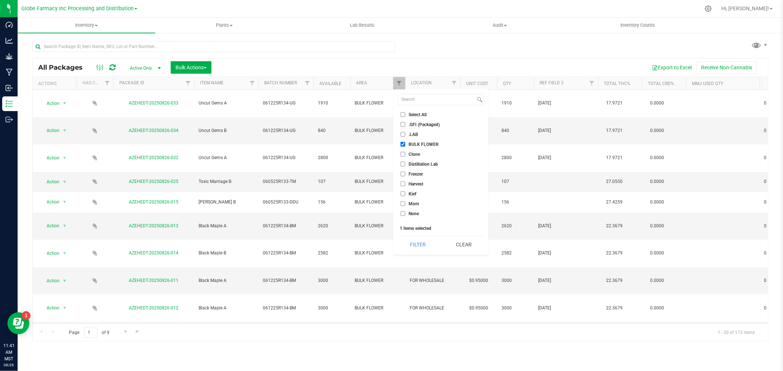
drag, startPoint x: 473, startPoint y: 248, endPoint x: 406, endPoint y: 228, distance: 70.9
click at [473, 248] on button "Clear" at bounding box center [463, 245] width 41 height 16
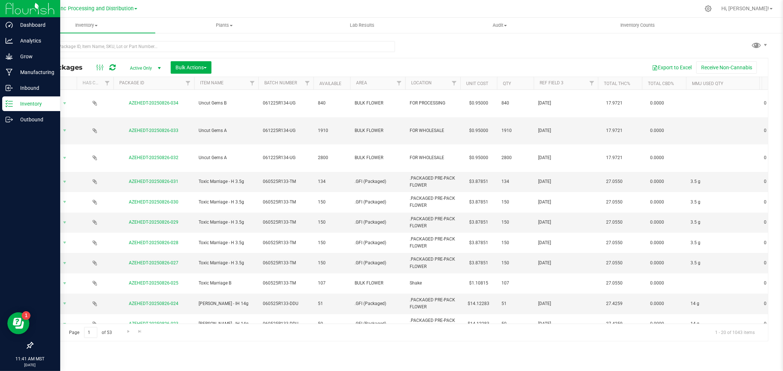
click at [23, 103] on p "Inventory" at bounding box center [35, 103] width 44 height 9
click at [0, 120] on link "Outbound" at bounding box center [30, 120] width 60 height 16
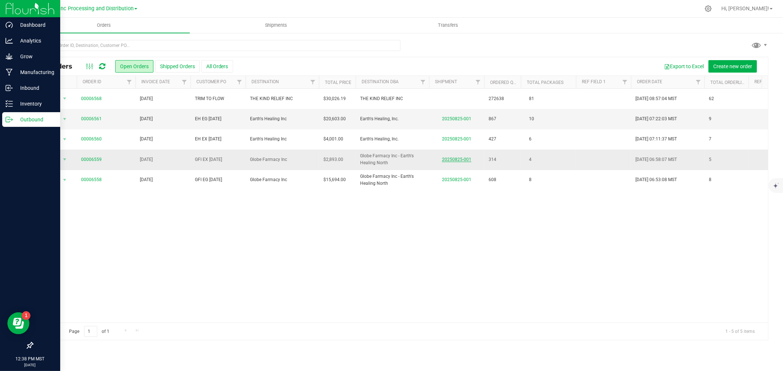
click at [460, 162] on link "20250825-001" at bounding box center [456, 159] width 29 height 5
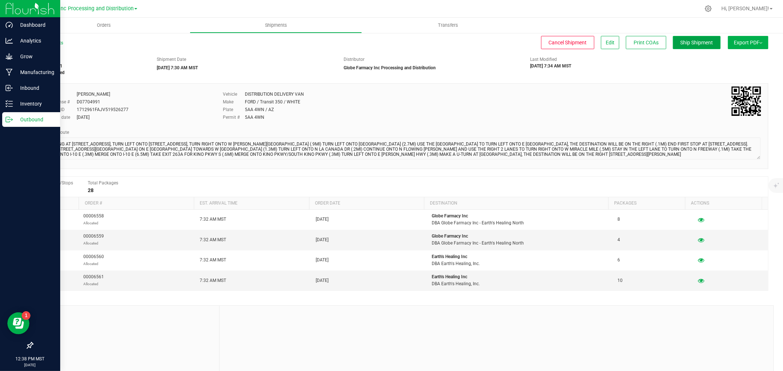
click at [684, 40] on span "Ship Shipment" at bounding box center [696, 43] width 33 height 6
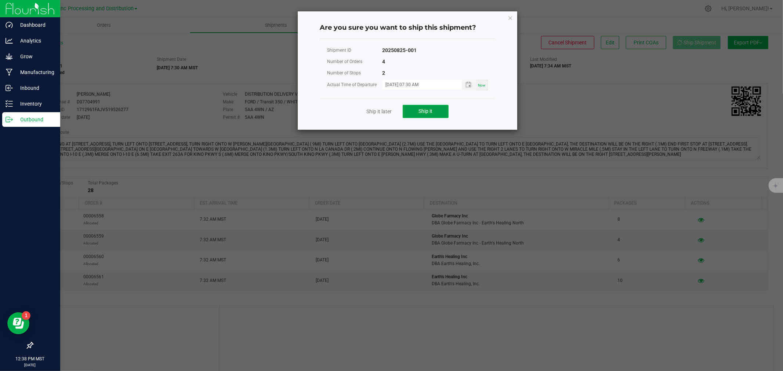
click at [439, 112] on button "Ship it" at bounding box center [426, 111] width 46 height 13
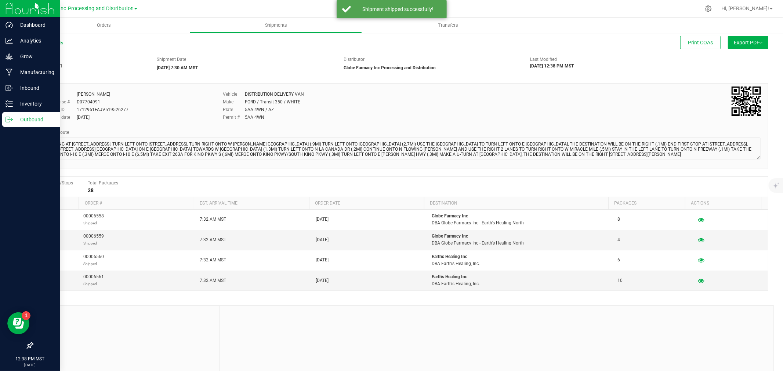
click at [0, 119] on link "Outbound" at bounding box center [30, 120] width 60 height 16
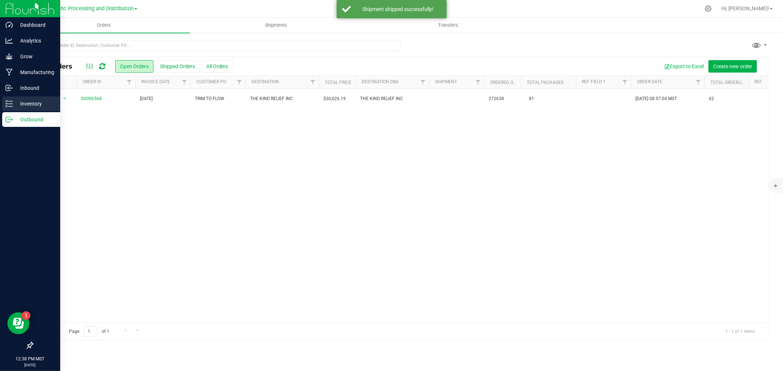
click at [6, 105] on icon at bounding box center [9, 103] width 7 height 7
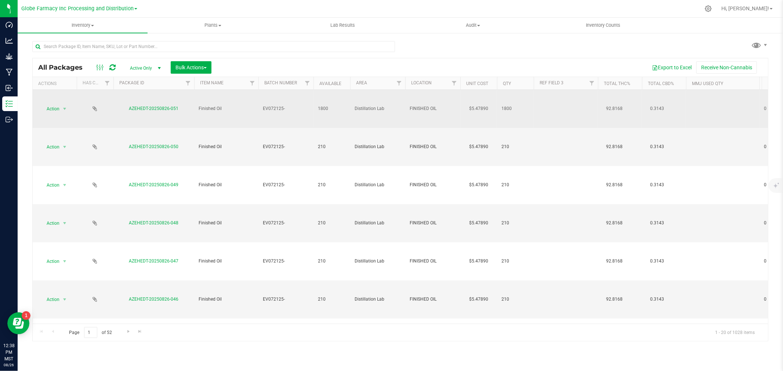
click at [299, 120] on td "EV072125-" at bounding box center [285, 109] width 55 height 38
type input "EV072125"
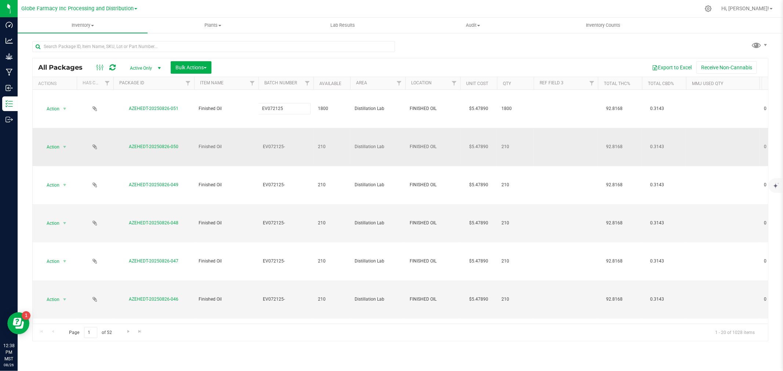
click at [249, 153] on div "All Packages Active Only Active Only Lab Samples Locked All Bulk Actions Add to…" at bounding box center [400, 200] width 736 height 284
click at [297, 154] on td "EV072125-" at bounding box center [285, 147] width 55 height 38
type input "EV072125"
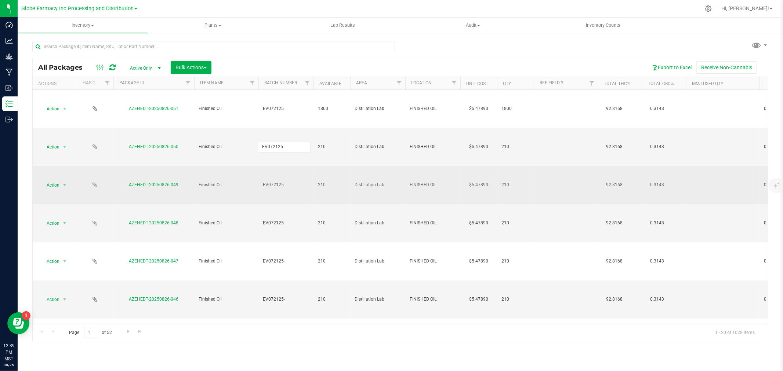
click at [241, 167] on div "All Packages Active Only Active Only Lab Samples Locked All Bulk Actions Add to…" at bounding box center [400, 200] width 736 height 284
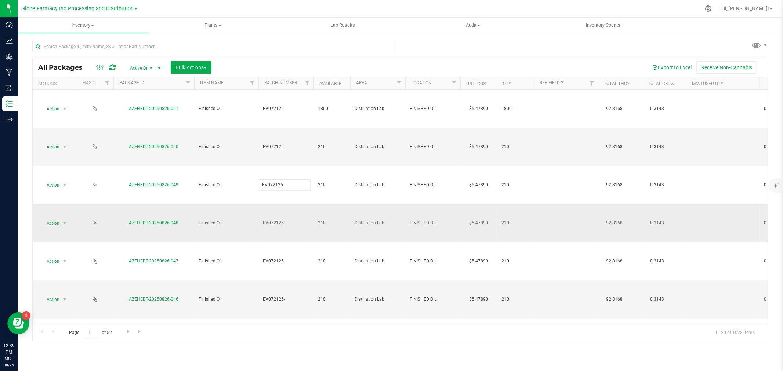
type input "EV072125"
click at [244, 207] on div "All Packages Active Only Active Only Lab Samples Locked All Bulk Actions Add to…" at bounding box center [400, 200] width 736 height 284
click at [288, 224] on input "EV072125-" at bounding box center [284, 223] width 52 height 11
type input "EV072125"
click at [252, 233] on div "All Packages Active Only Active Only Lab Samples Locked All Bulk Actions Add to…" at bounding box center [400, 200] width 736 height 284
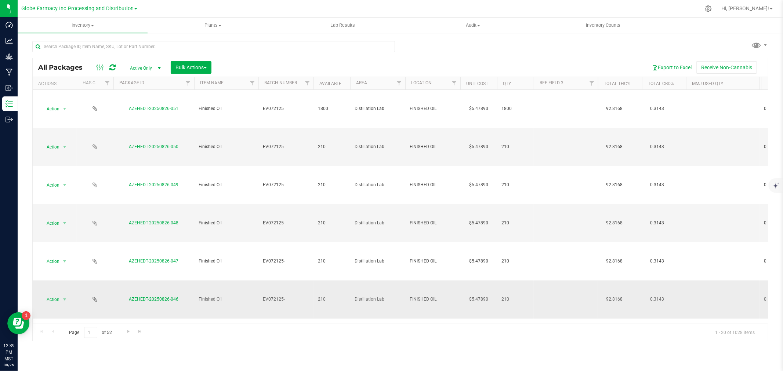
scroll to position [41, 0]
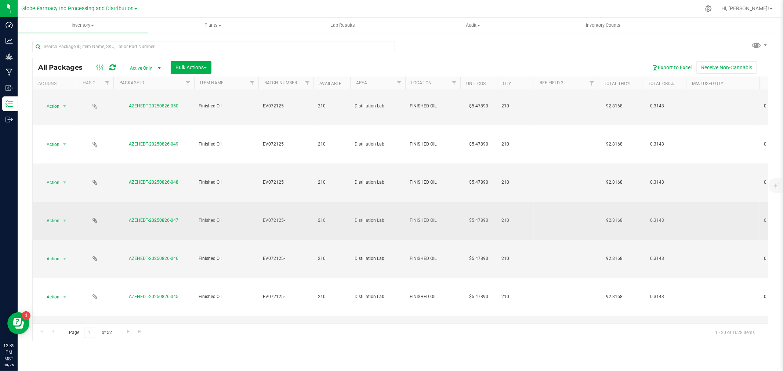
click at [288, 230] on td "EV072125-" at bounding box center [285, 221] width 55 height 38
click at [229, 239] on div "All Packages Active Only Active Only Lab Samples Locked All Bulk Actions Add to…" at bounding box center [400, 200] width 736 height 284
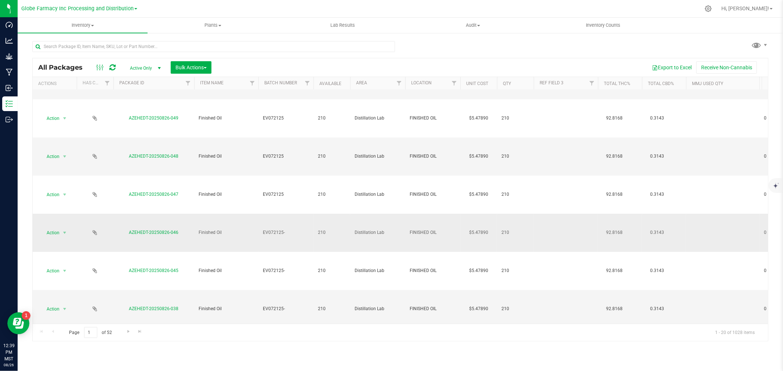
scroll to position [81, 0]
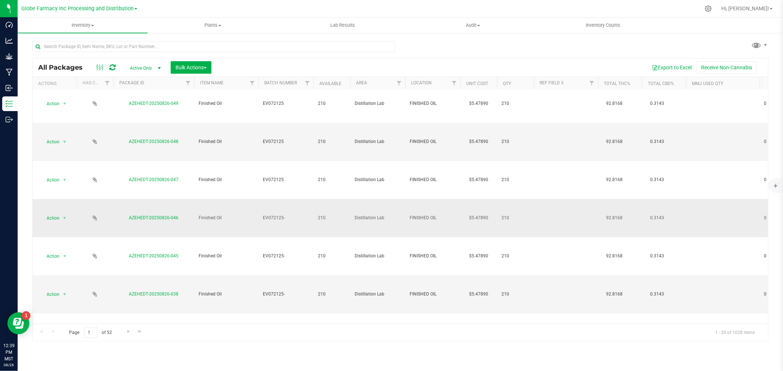
click at [290, 226] on td "EV072125-" at bounding box center [285, 218] width 55 height 38
type input "EV072125"
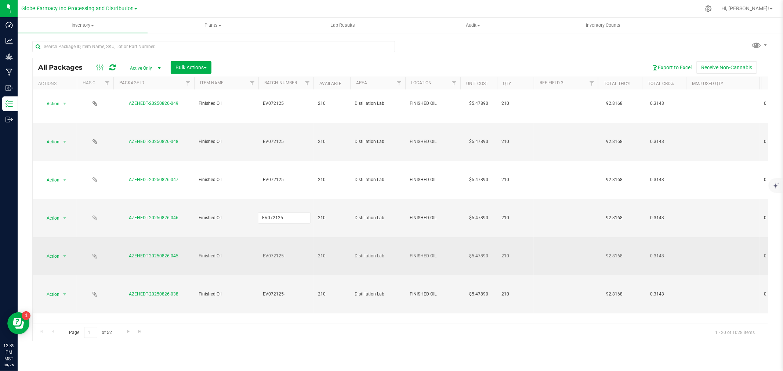
click at [233, 239] on div "All Packages Active Only Active Only Lab Samples Locked All Bulk Actions Add to…" at bounding box center [400, 200] width 736 height 284
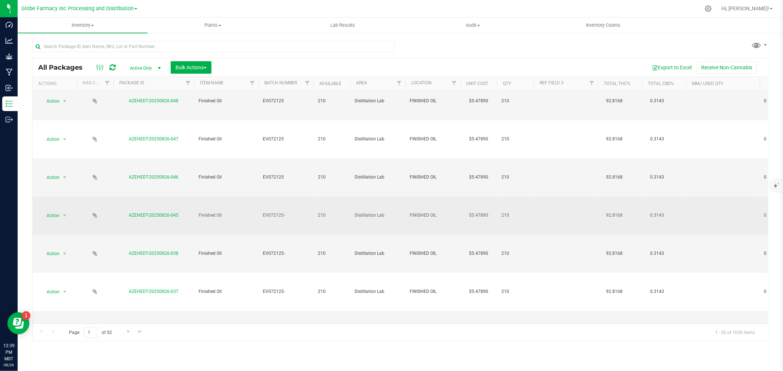
click at [279, 233] on td "EV072125-" at bounding box center [285, 216] width 55 height 38
type input "EV072125"
click at [232, 228] on div "All Packages Active Only Active Only Lab Samples Locked All Bulk Actions Add to…" at bounding box center [400, 200] width 736 height 284
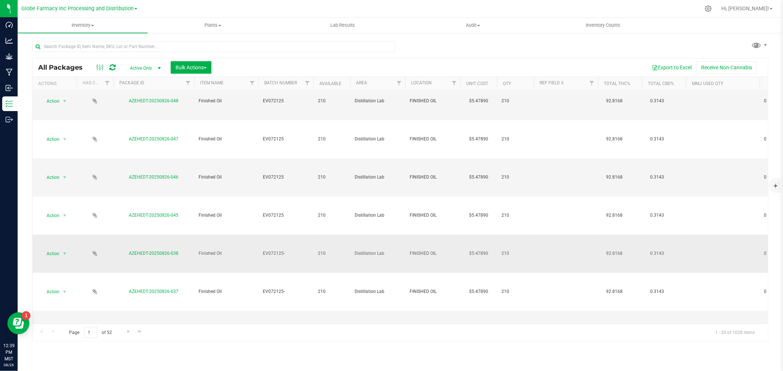
scroll to position [163, 0]
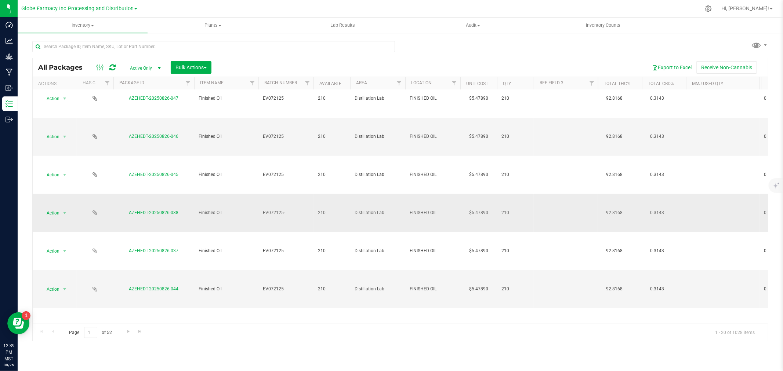
click at [296, 211] on span "EV072125-" at bounding box center [286, 213] width 46 height 7
type input "EV072125"
click at [232, 215] on div "All Packages Active Only Active Only Lab Samples Locked All Bulk Actions Add to…" at bounding box center [400, 200] width 736 height 284
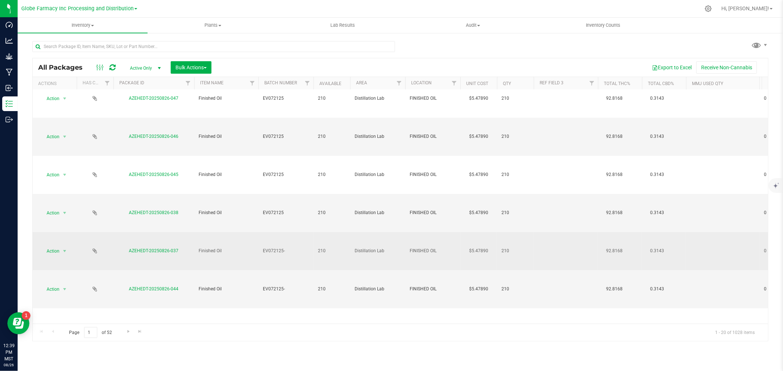
scroll to position [204, 0]
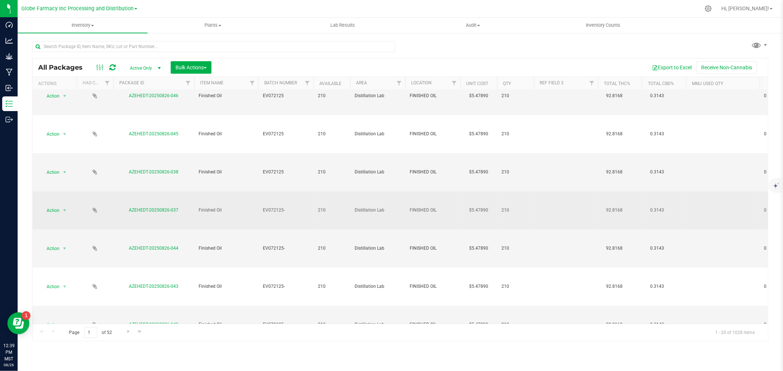
click at [284, 217] on td "EV072125-" at bounding box center [285, 211] width 55 height 38
type input "EV072125"
click at [256, 219] on div "All Packages Active Only Active Only Lab Samples Locked All Bulk Actions Add to…" at bounding box center [400, 200] width 736 height 284
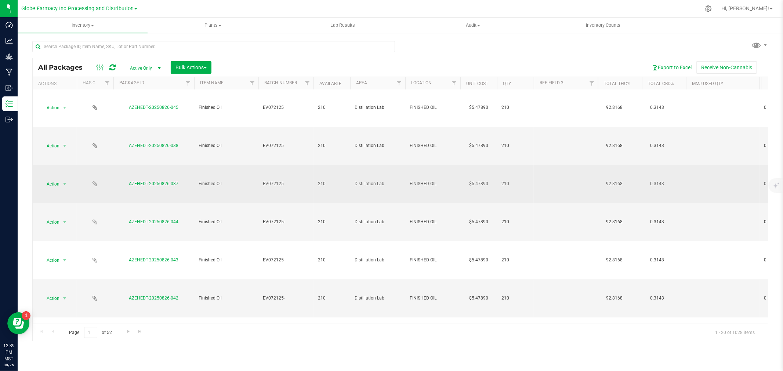
scroll to position [244, 0]
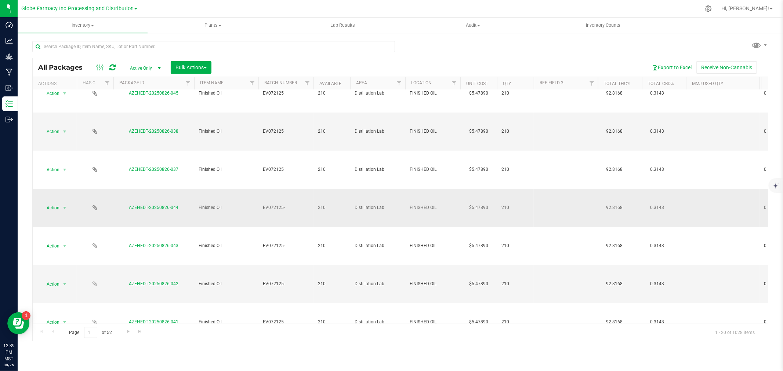
click at [287, 217] on td "EV072125-" at bounding box center [285, 208] width 55 height 38
type input "EV072125"
click at [237, 222] on div "All Packages Active Only Active Only Lab Samples Locked All Bulk Actions Add to…" at bounding box center [400, 200] width 736 height 284
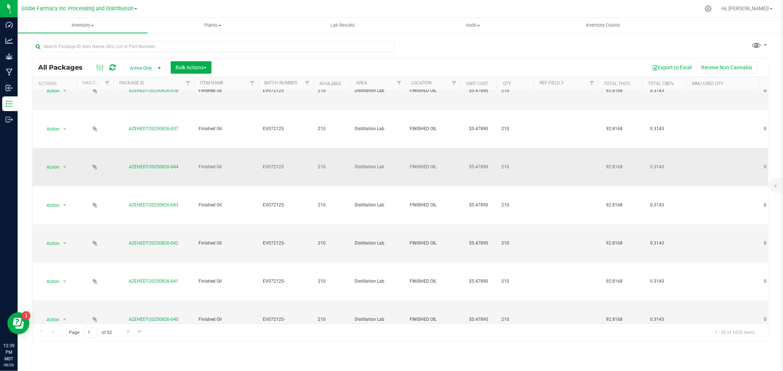
click at [296, 215] on td "EV072125-" at bounding box center [285, 205] width 55 height 38
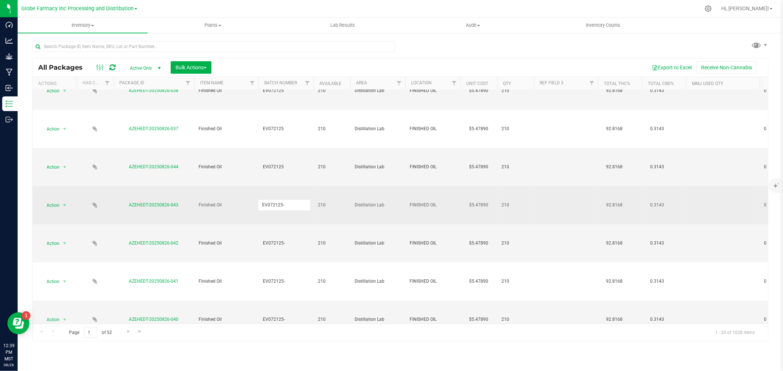
type input "EV072125"
click at [235, 221] on div "All Packages Active Only Active Only Lab Samples Locked All Bulk Actions Add to…" at bounding box center [400, 200] width 736 height 284
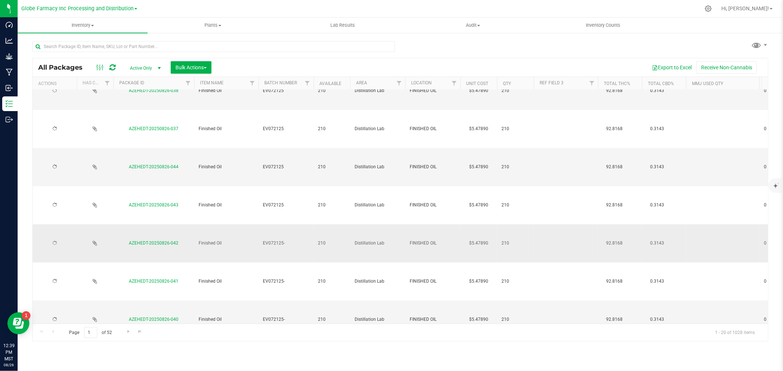
click at [297, 247] on span "EV072125-" at bounding box center [286, 243] width 46 height 7
type input "EV072125"
click at [247, 251] on div "All Packages Active Only Active Only Lab Samples Locked All Bulk Actions Add to…" at bounding box center [400, 200] width 736 height 284
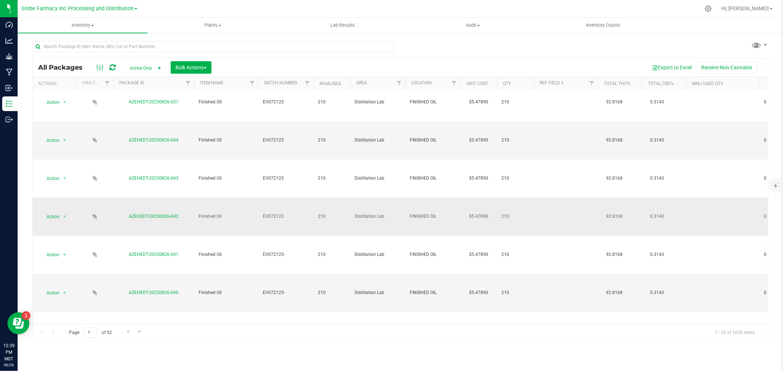
scroll to position [326, 0]
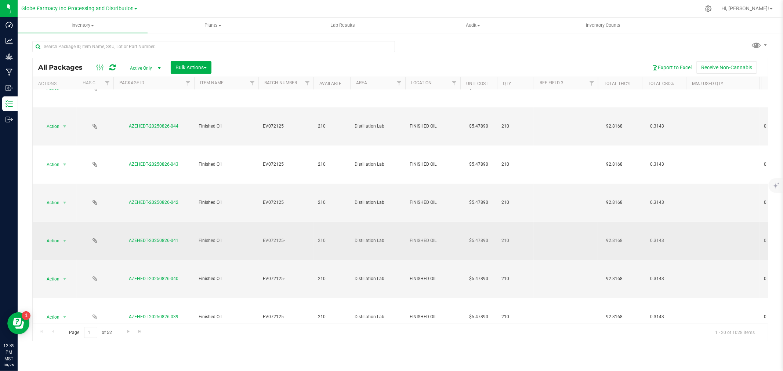
click at [287, 248] on td "EV072125-" at bounding box center [285, 241] width 55 height 38
type input "EV072125"
click at [239, 251] on div "All Packages Active Only Active Only Lab Samples Locked All Bulk Actions Add to…" at bounding box center [400, 200] width 736 height 284
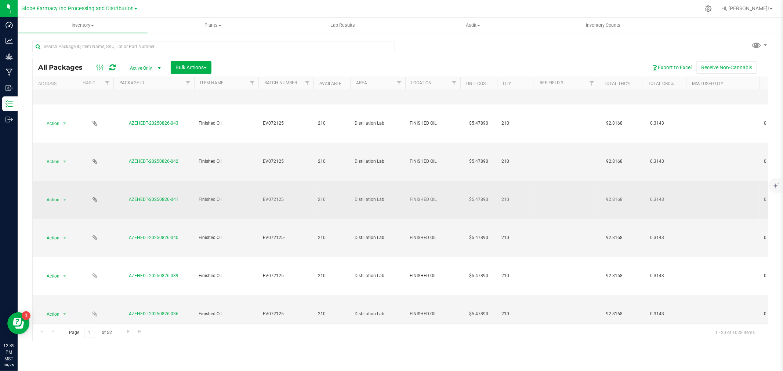
scroll to position [408, 0]
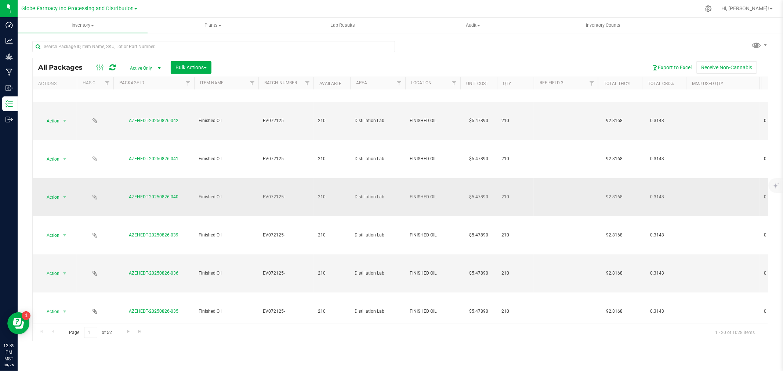
click at [287, 215] on td "EV072125-" at bounding box center [285, 197] width 55 height 38
type input "EV072125"
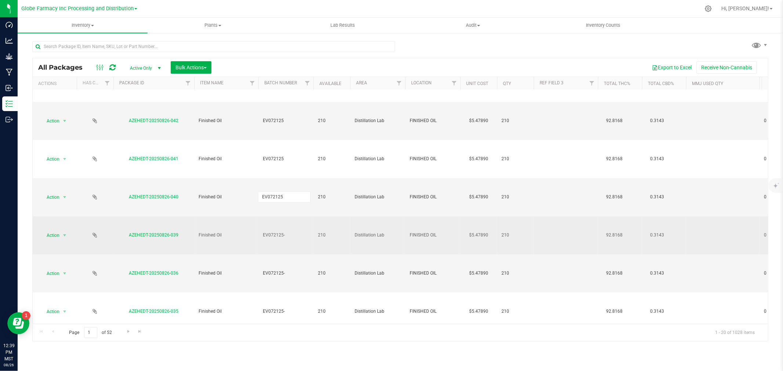
click at [243, 221] on div "All Packages Active Only Active Only Lab Samples Locked All Bulk Actions Add to…" at bounding box center [400, 200] width 736 height 284
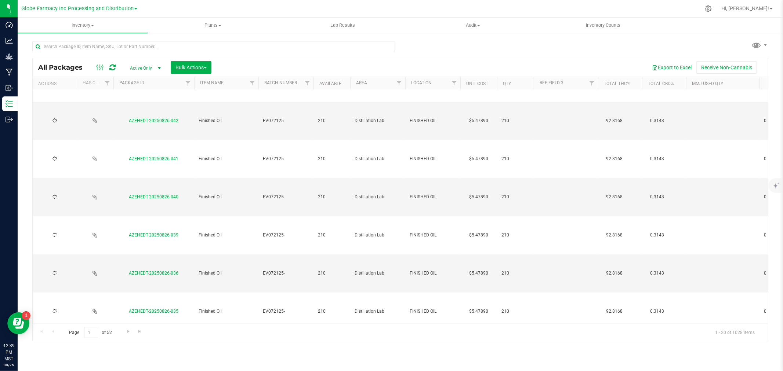
click at [283, 235] on span "EV072125-" at bounding box center [286, 235] width 46 height 7
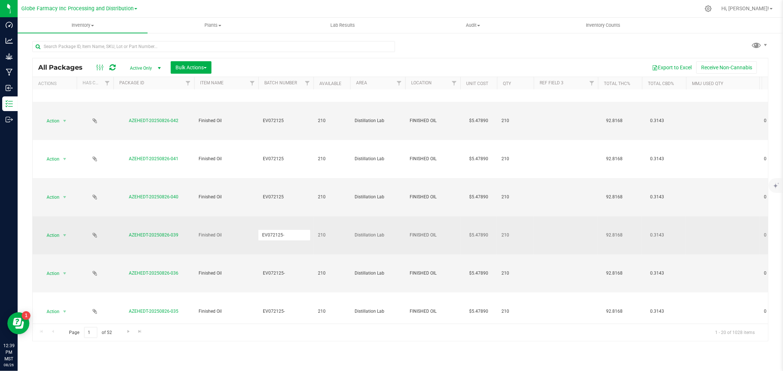
type input "EV072125"
click at [248, 252] on div "All Packages Active Only Active Only Lab Samples Locked All Bulk Actions Add to…" at bounding box center [400, 200] width 736 height 284
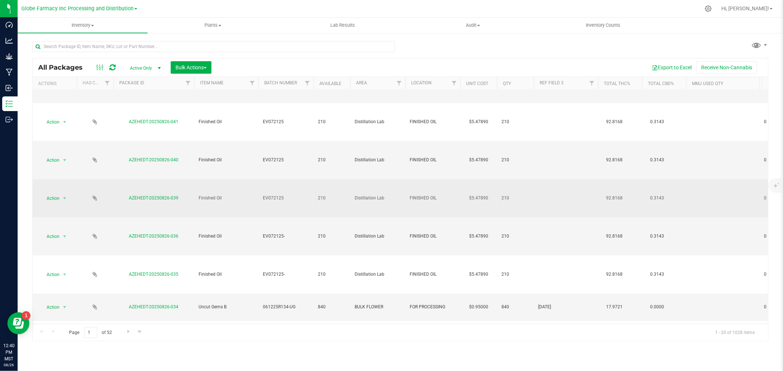
scroll to position [472, 0]
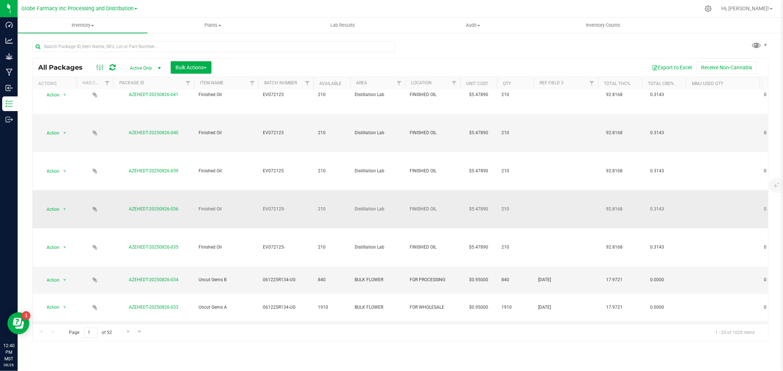
click at [297, 210] on span "EV072125-" at bounding box center [286, 209] width 46 height 7
type input "EV072125"
click at [222, 208] on div "All Packages Active Only Active Only Lab Samples Locked All Bulk Actions Add to…" at bounding box center [400, 200] width 736 height 284
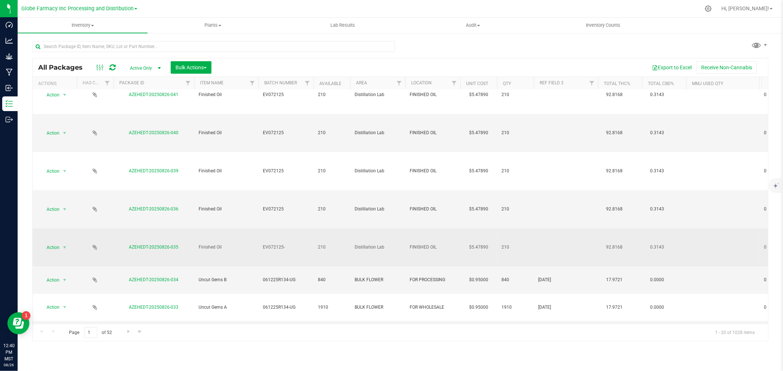
click at [294, 255] on td "EV072125-" at bounding box center [285, 248] width 55 height 38
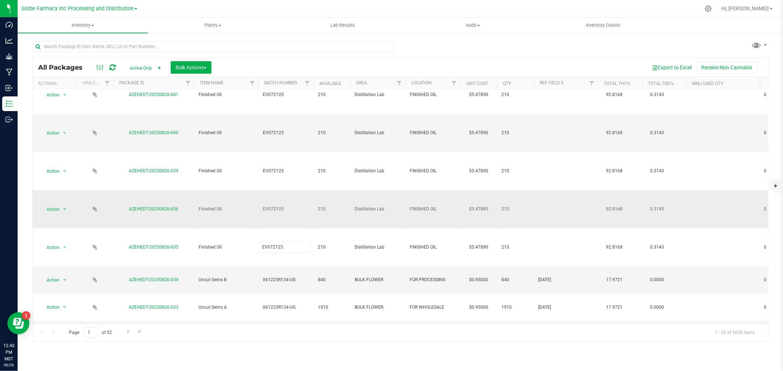
type input "EV072125"
click at [228, 226] on div "All Packages Active Only Active Only Lab Samples Locked All Bulk Actions Add to…" at bounding box center [400, 200] width 736 height 284
click at [108, 69] on div at bounding box center [106, 67] width 25 height 9
click at [115, 67] on icon at bounding box center [112, 67] width 6 height 7
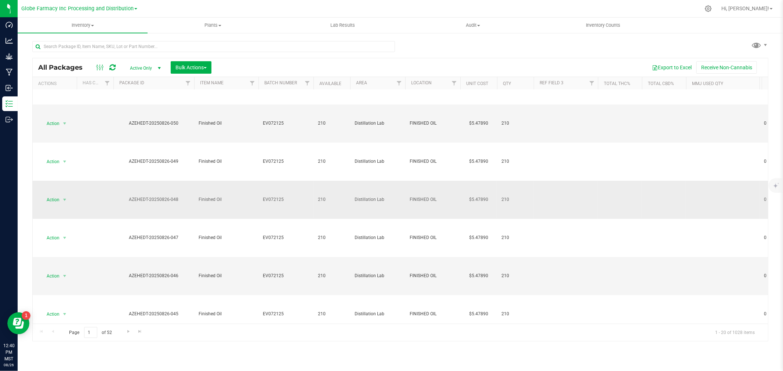
scroll to position [0, 0]
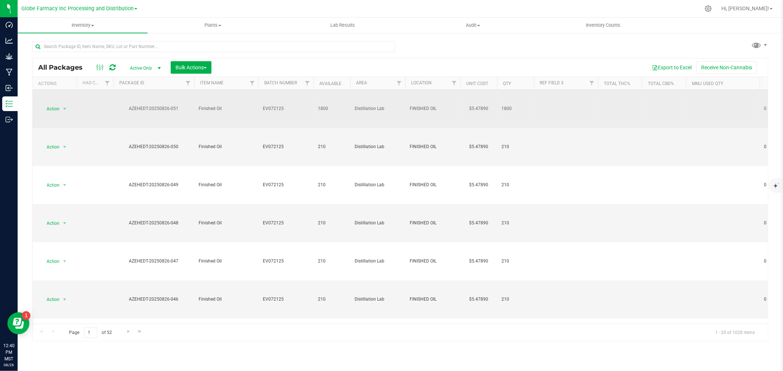
click at [286, 112] on span "EV072125" at bounding box center [286, 108] width 46 height 7
type input "EV072125-"
click at [308, 68] on div "All Packages Active Only Active Only Lab Samples Locked All Bulk Actions Add to…" at bounding box center [400, 200] width 736 height 284
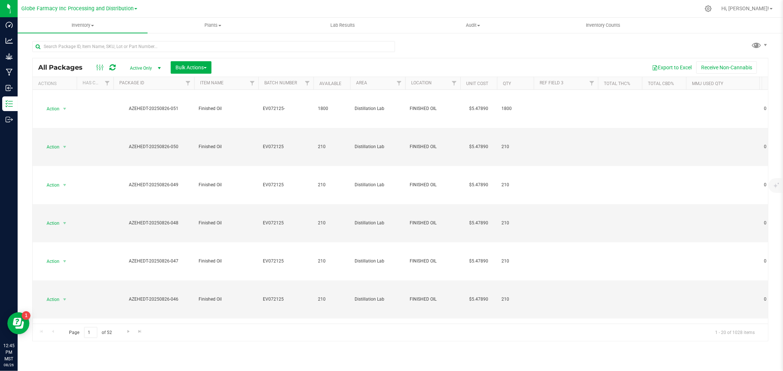
click at [111, 69] on icon at bounding box center [112, 67] width 6 height 7
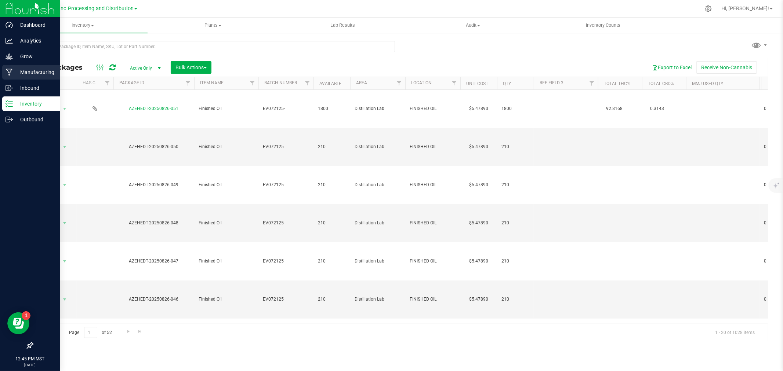
click at [19, 68] on p "Manufacturing" at bounding box center [35, 72] width 44 height 9
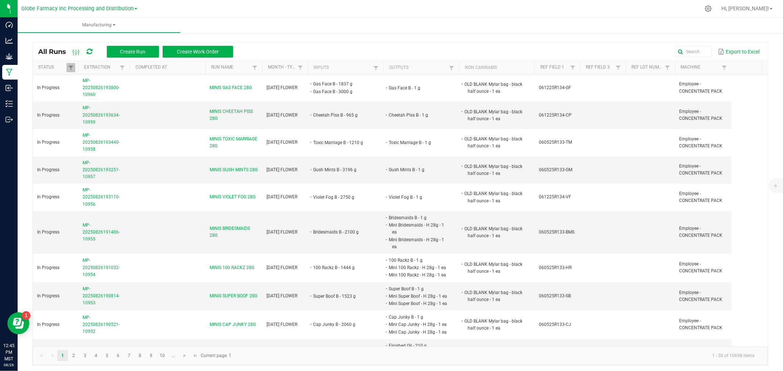
click at [128, 72] on span at bounding box center [128, 125] width 2 height 128
click at [459, 65] on th "Non Cannabis" at bounding box center [497, 67] width 76 height 13
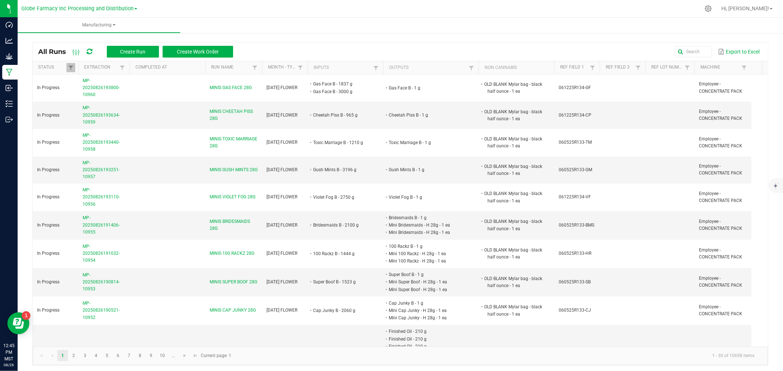
click at [476, 65] on span at bounding box center [477, 125] width 2 height 128
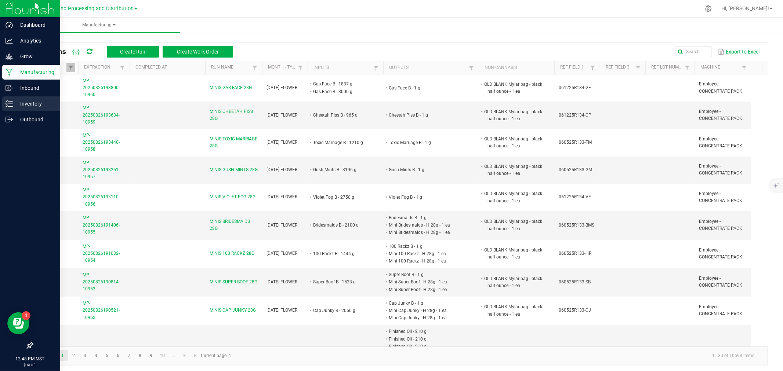
click at [2, 109] on div "Inventory" at bounding box center [31, 104] width 58 height 15
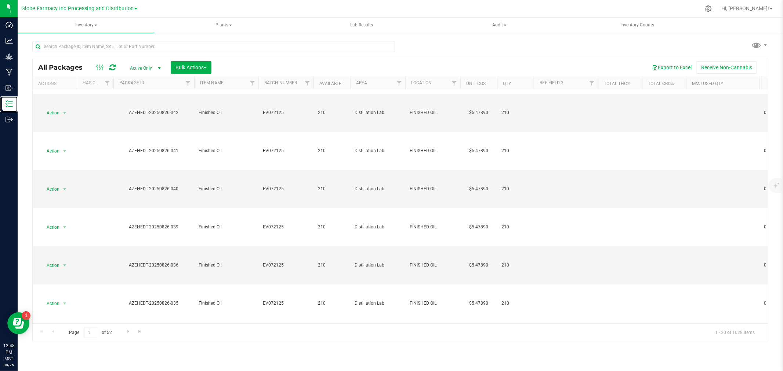
scroll to position [472, 0]
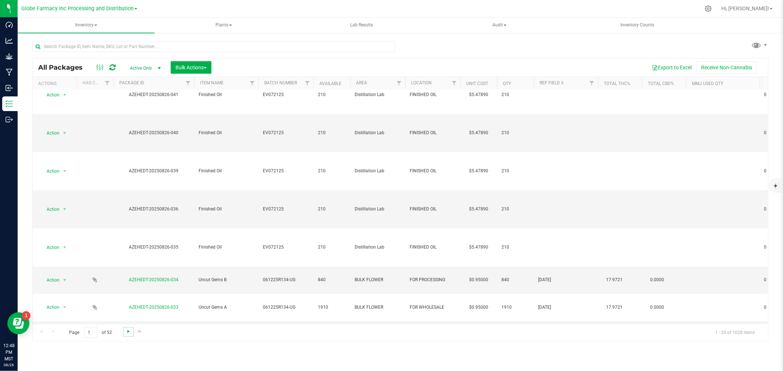
click at [127, 332] on span "Go to the next page" at bounding box center [129, 332] width 6 height 6
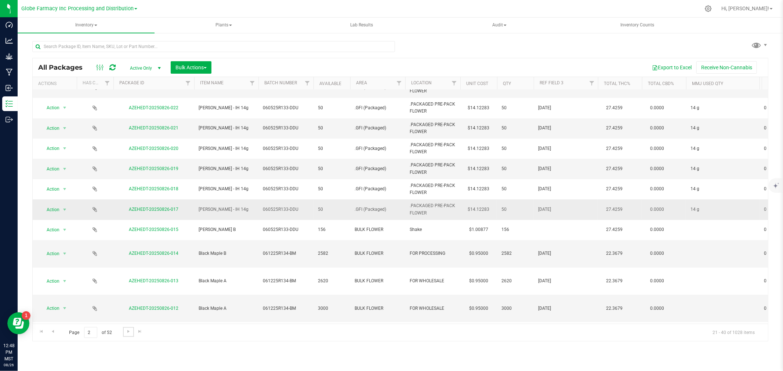
scroll to position [155, 0]
click at [129, 334] on span "Go to the next page" at bounding box center [129, 332] width 6 height 6
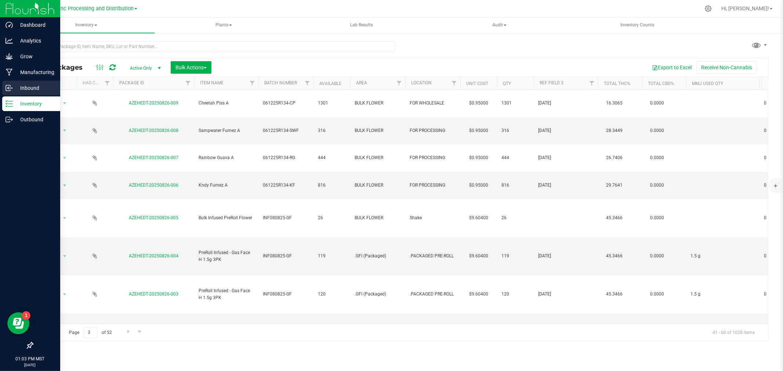
click at [37, 92] on div "Inbound" at bounding box center [31, 88] width 58 height 15
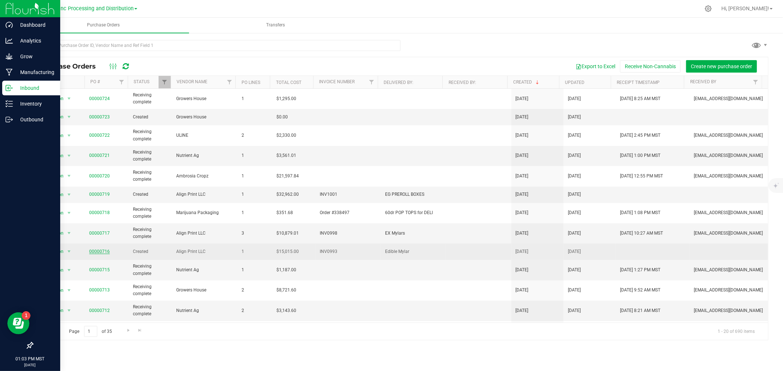
click at [101, 252] on link "00000716" at bounding box center [99, 251] width 21 height 5
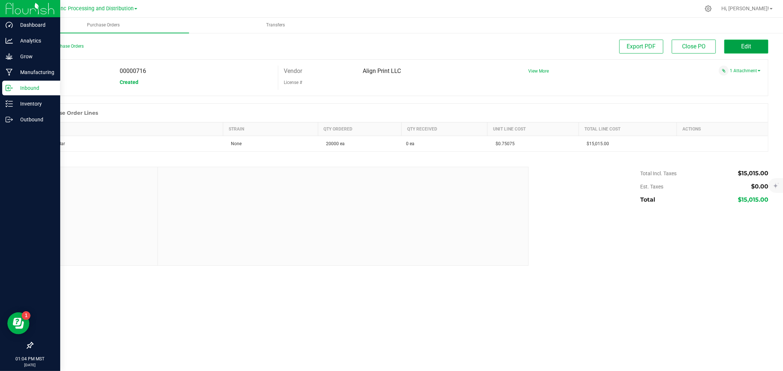
click at [749, 52] on button "Edit" at bounding box center [746, 47] width 44 height 14
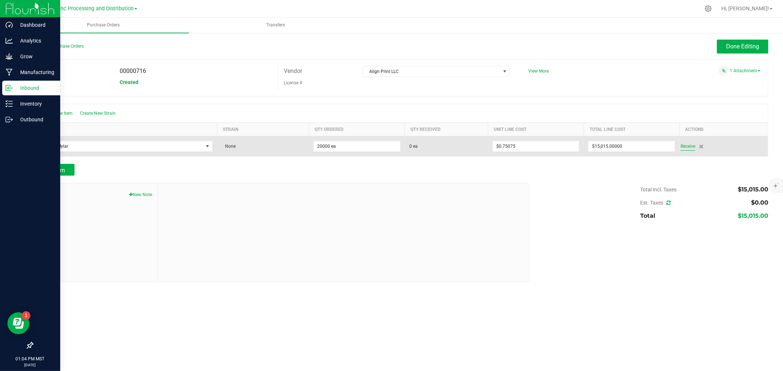
click at [689, 147] on span "Receive" at bounding box center [687, 146] width 15 height 9
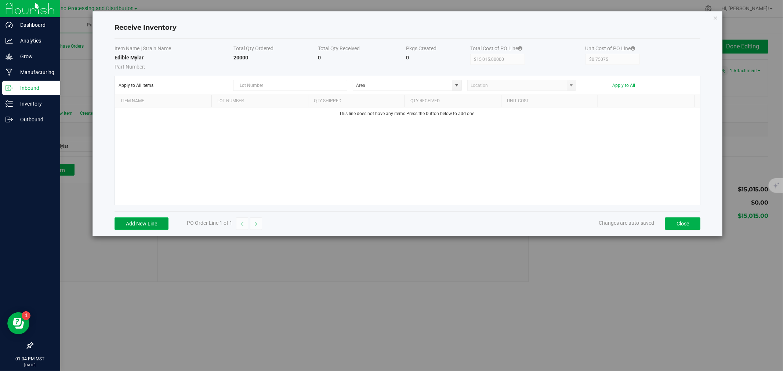
click at [153, 225] on button "Add New Line" at bounding box center [142, 224] width 54 height 12
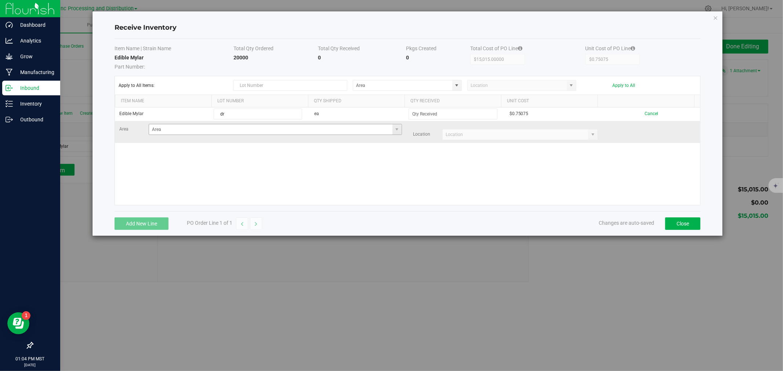
type input "d"
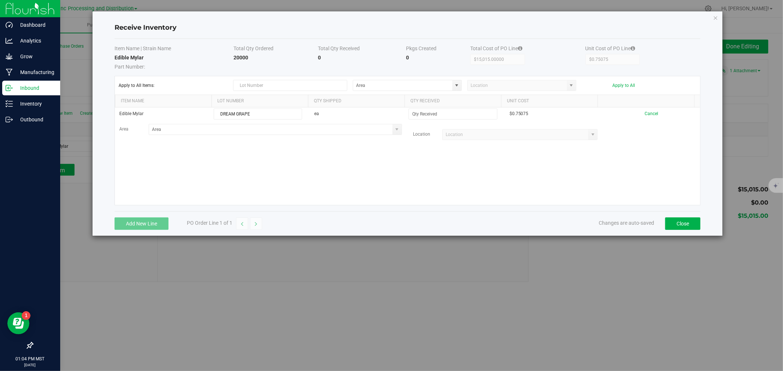
type input "DREAM GRAPE"
click at [219, 190] on div "Edible Mylar DREAM GRAPE ea $0.75075 Cancel Area Location" at bounding box center [407, 157] width 585 height 98
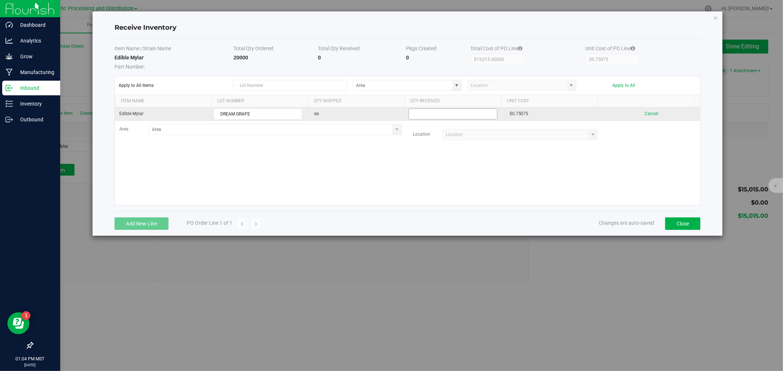
click at [413, 109] on input at bounding box center [453, 114] width 88 height 10
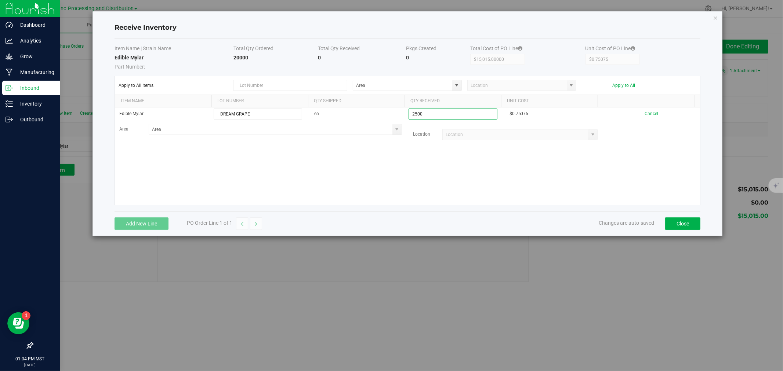
type input "2500 ea"
click at [380, 168] on kendo-grid-list "Edible Mylar DREAM GRAPE ea 2500 ea $0.75075 Cancel Area Location" at bounding box center [407, 157] width 585 height 98
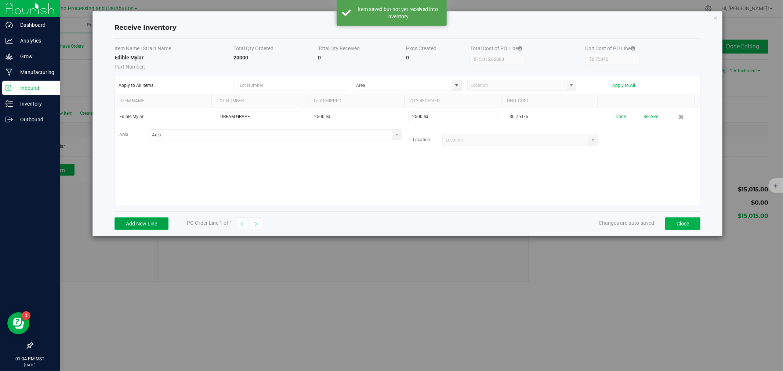
click at [147, 225] on button "Add New Line" at bounding box center [142, 224] width 54 height 12
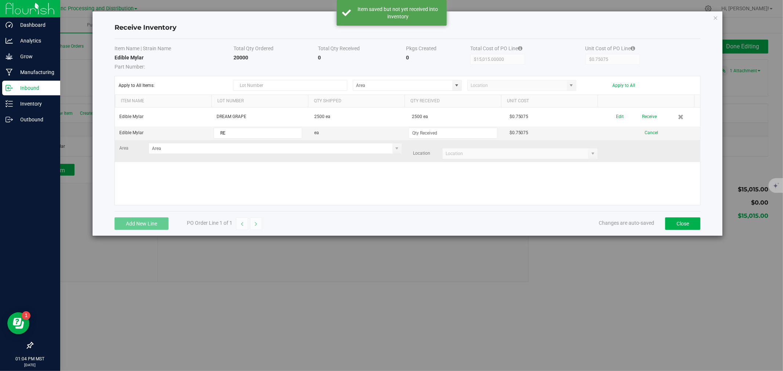
type input "R"
type input "DREAM RASPBERRY"
click at [409, 137] on input at bounding box center [453, 133] width 88 height 10
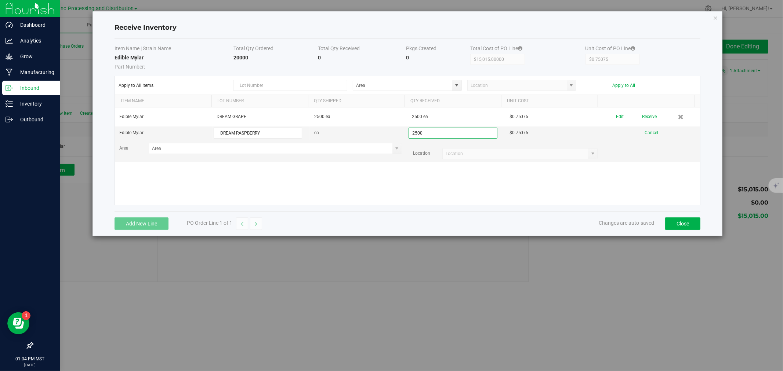
type input "2500 ea"
click at [390, 208] on div "Item Name | Strain Name Total Qty Ordered Total Qty Received Pkgs Created Total…" at bounding box center [408, 125] width 586 height 172
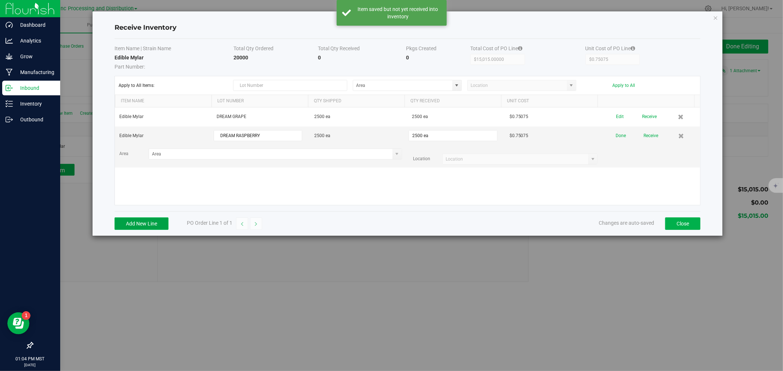
click at [160, 222] on button "Add New Line" at bounding box center [142, 224] width 54 height 12
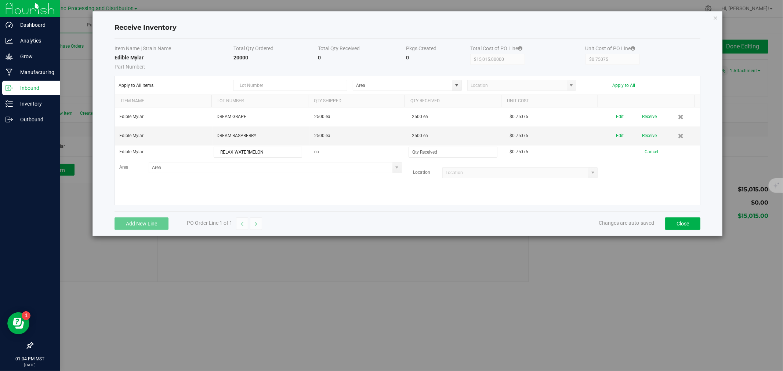
type input "RELAX WATERMELON"
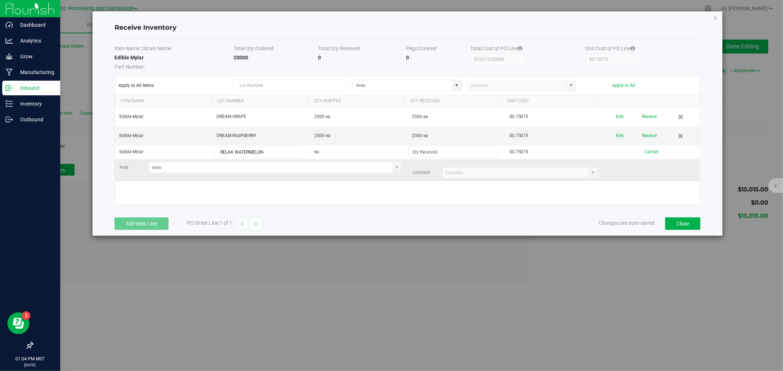
click at [622, 169] on div "Area Location" at bounding box center [407, 170] width 587 height 16
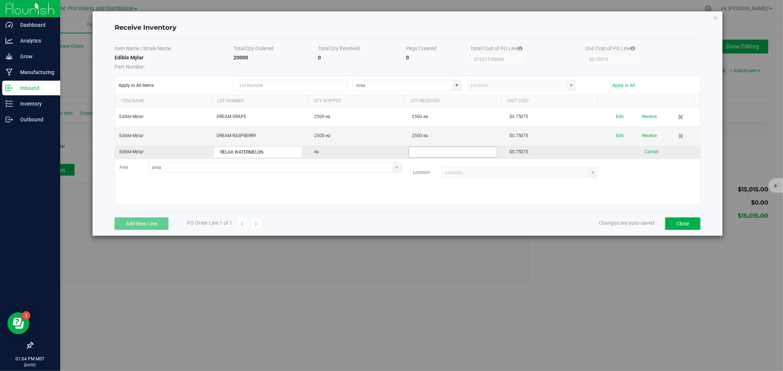
click at [420, 154] on input at bounding box center [453, 152] width 88 height 10
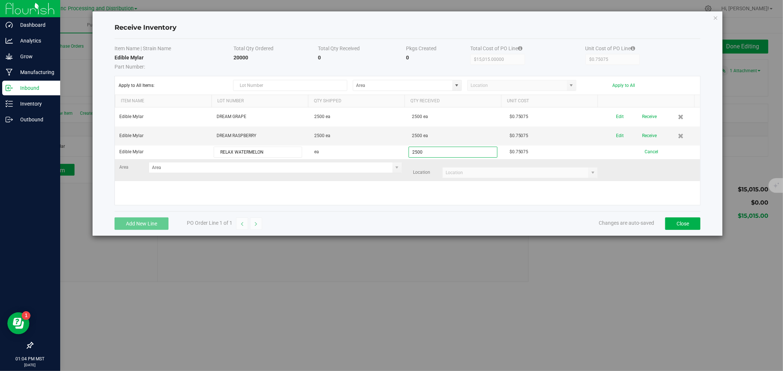
type input "2500 ea"
click at [614, 172] on kendo-grid-list "Edible Mylar DREAM GRAPE 2500 ea 2500 ea $0.75075 Edit Receive Edible Mylar DRE…" at bounding box center [407, 157] width 585 height 98
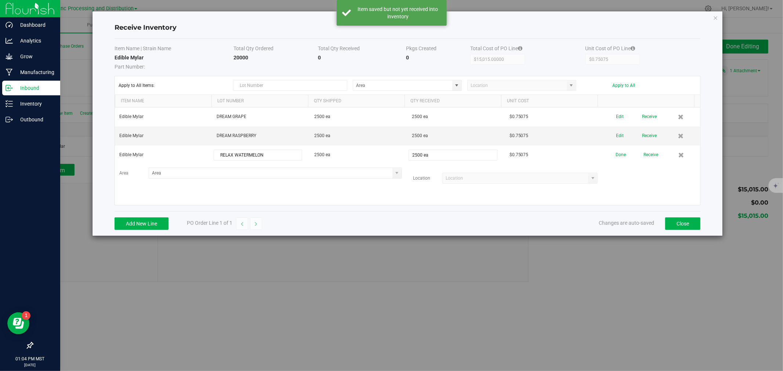
click at [618, 158] on button "Done" at bounding box center [620, 155] width 10 height 13
click at [155, 215] on div "Add New Line PO Order Line 1 of 1 Changes are auto-saved Close" at bounding box center [408, 223] width 586 height 25
click at [116, 229] on button "Add New Line" at bounding box center [142, 224] width 54 height 12
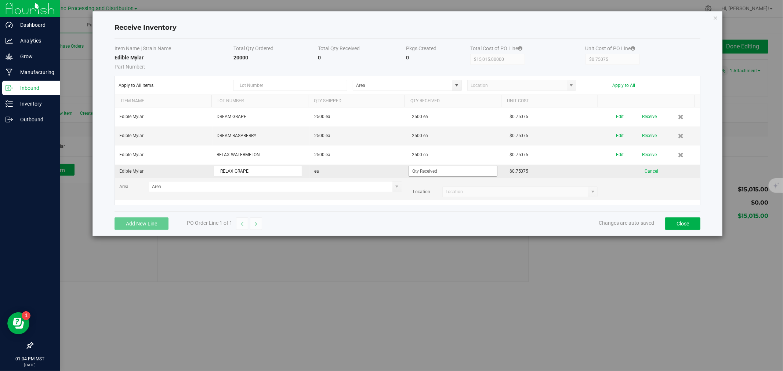
type input "RELAX GRAPE"
click at [434, 169] on input at bounding box center [453, 171] width 88 height 10
type input "2500 ea"
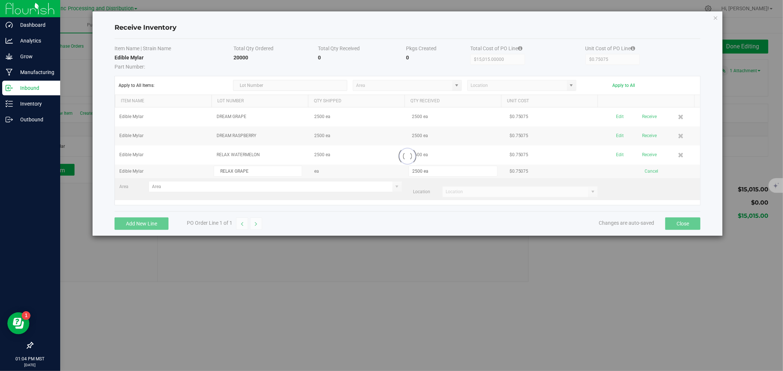
click at [564, 181] on kendo-grid-list "Edible Mylar DREAM GRAPE 2500 ea 2500 ea $0.75075 Edit Receive Edible Mylar DRE…" at bounding box center [407, 157] width 585 height 98
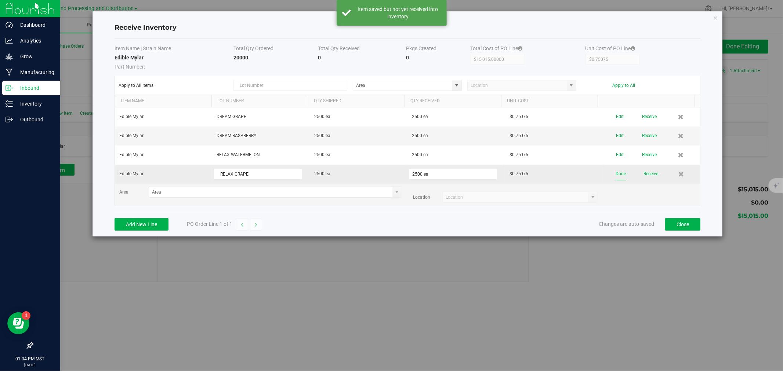
drag, startPoint x: 602, startPoint y: 174, endPoint x: 610, endPoint y: 172, distance: 8.4
click at [615, 172] on button "Done" at bounding box center [620, 174] width 10 height 13
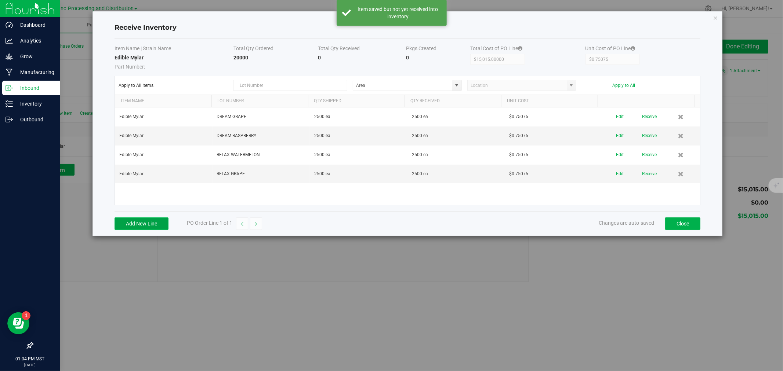
click at [149, 223] on button "Add New Line" at bounding box center [142, 224] width 54 height 12
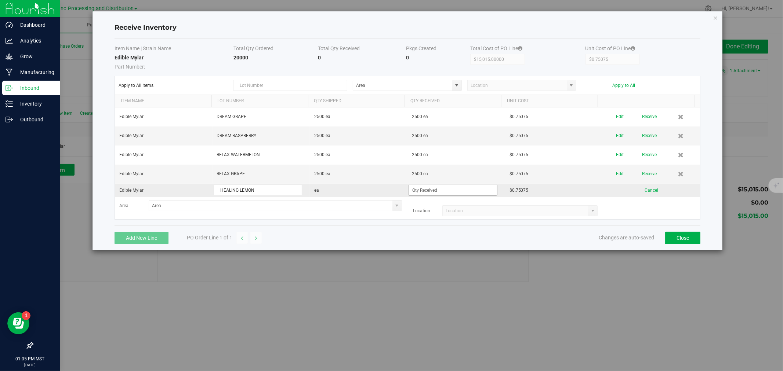
type input "HEALING LEMON"
click at [486, 189] on input at bounding box center [453, 190] width 88 height 10
type input "2500 ea"
click at [463, 175] on kendo-grid-list "Edible Mylar DREAM GRAPE 2500 ea 2500 ea $0.75075 Edit Receive Edible Mylar DRE…" at bounding box center [407, 164] width 585 height 112
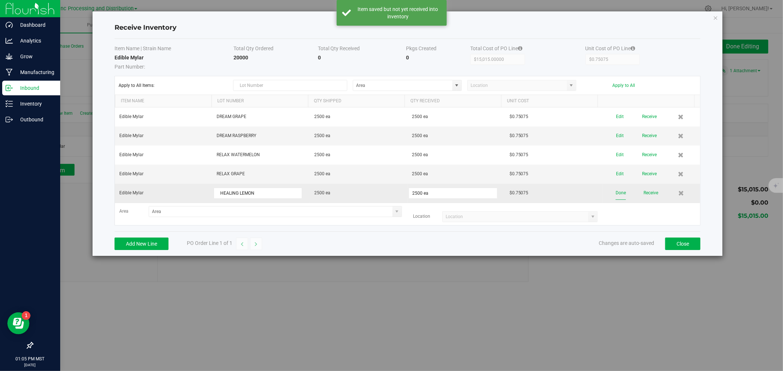
click at [615, 192] on button "Done" at bounding box center [620, 193] width 10 height 13
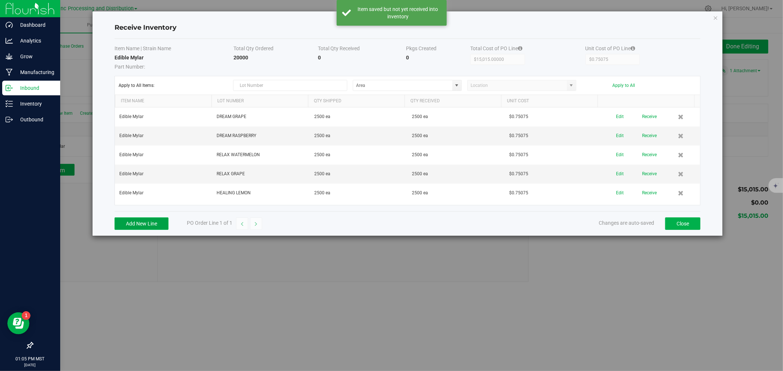
click at [130, 226] on button "Add New Line" at bounding box center [142, 224] width 54 height 12
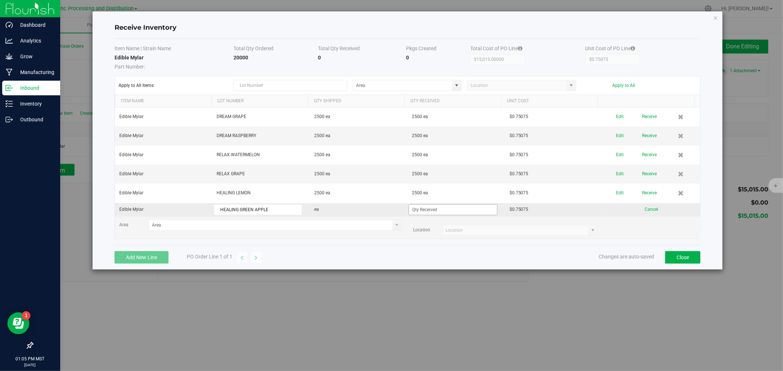
type input "HEALING GREEN APPLE"
click at [430, 208] on input at bounding box center [453, 210] width 88 height 10
type input "2500 ea"
click at [424, 184] on kendo-grid-list "Edible Mylar DREAM GRAPE 2500 ea 2500 ea $0.75075 Edit Receive Edible Mylar DRE…" at bounding box center [407, 173] width 585 height 131
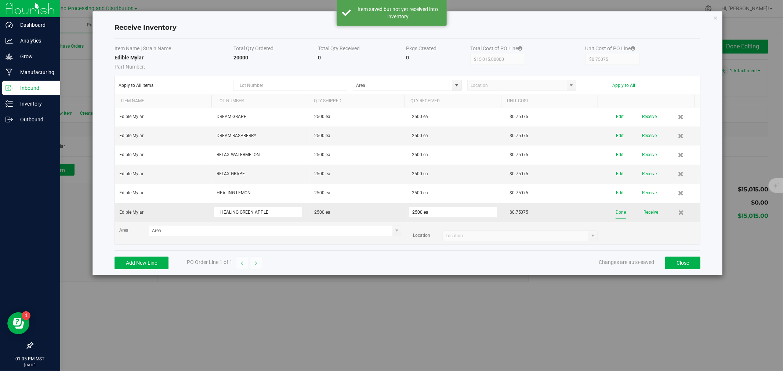
click at [618, 211] on button "Done" at bounding box center [620, 212] width 10 height 13
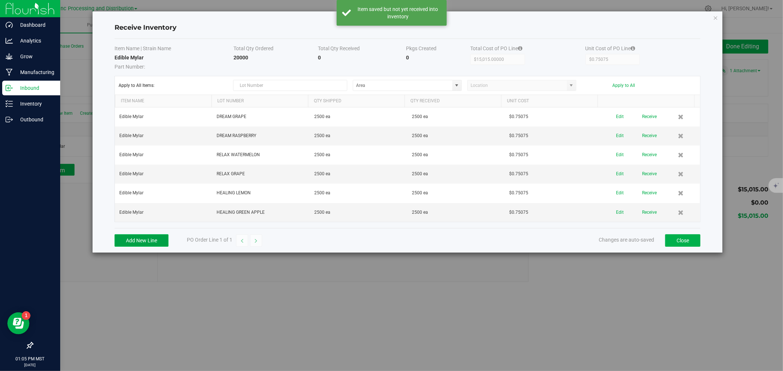
click at [137, 242] on button "Add New Line" at bounding box center [142, 241] width 54 height 12
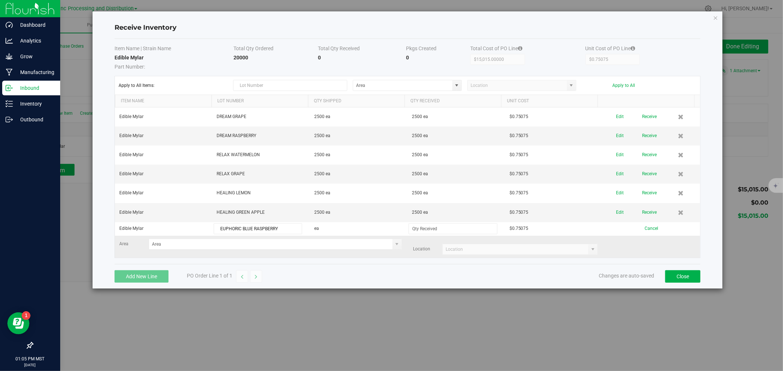
type input "EUPHORIC BLUE RASPBERRY"
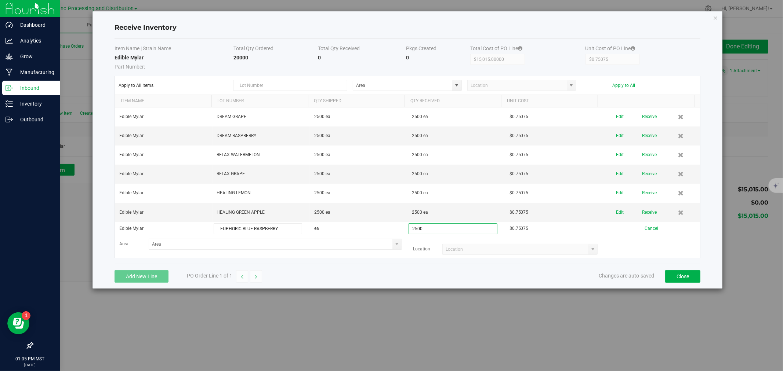
type input "2500 ea"
click at [440, 272] on div "Add New Line PO Order Line 1 of 1 Changes are auto-saved Close" at bounding box center [408, 276] width 586 height 25
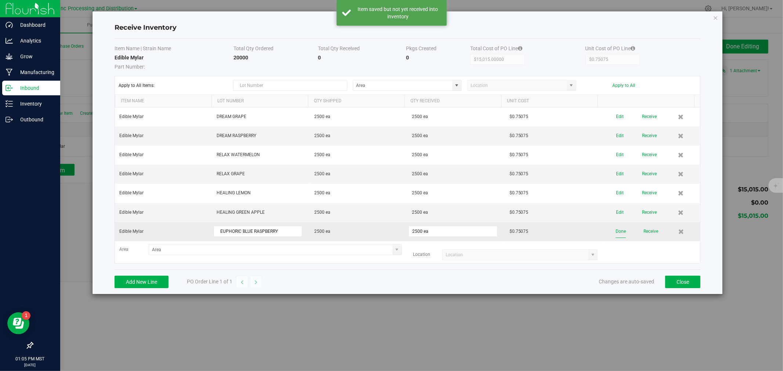
click at [615, 230] on button "Done" at bounding box center [620, 231] width 10 height 13
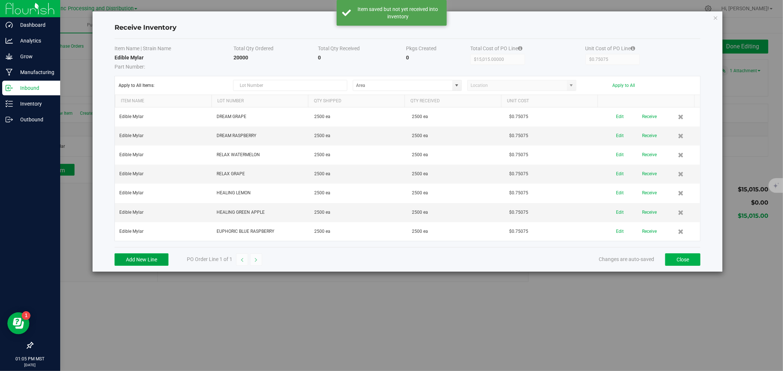
click at [159, 261] on button "Add New Line" at bounding box center [142, 260] width 54 height 12
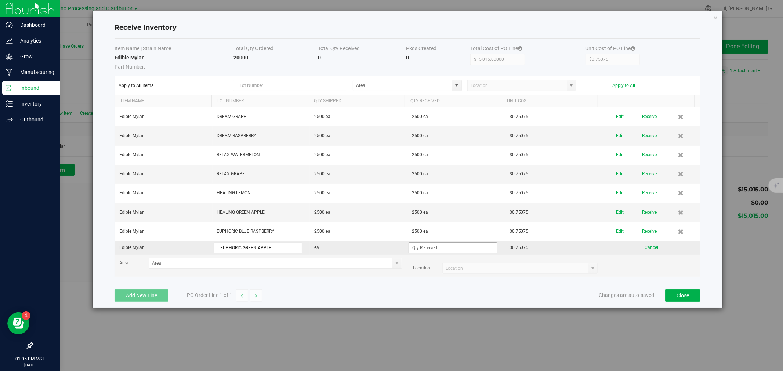
type input "EUPHORIC GREEN APPLE"
click at [431, 248] on input at bounding box center [453, 248] width 88 height 10
type input "2500 ea"
click at [540, 291] on div "Add New Line PO Order Line 1 of 1 Changes are auto-saved Close" at bounding box center [408, 295] width 586 height 25
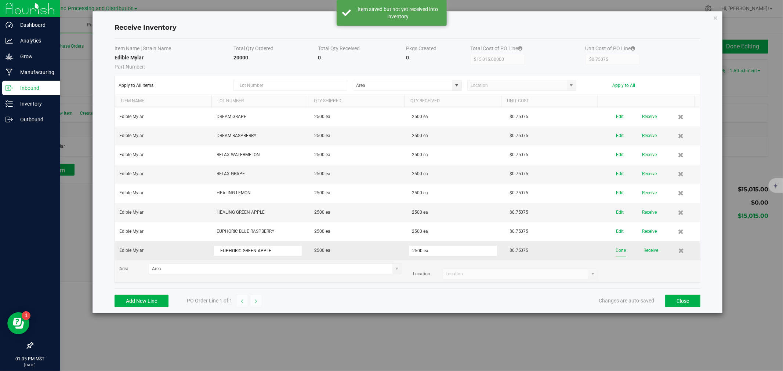
click at [615, 252] on button "Done" at bounding box center [620, 250] width 10 height 13
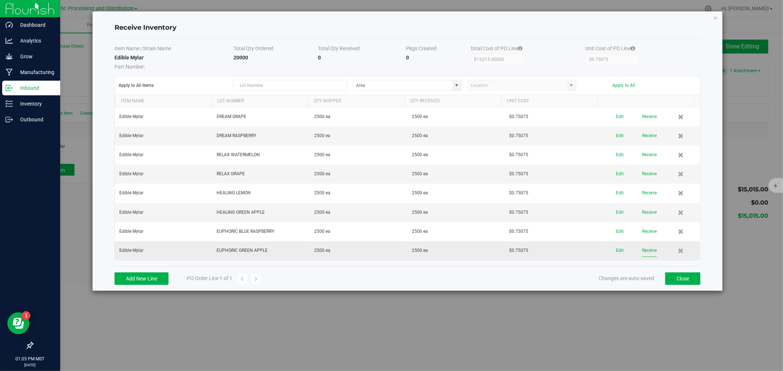
click at [648, 254] on button "Receive" at bounding box center [649, 250] width 15 height 13
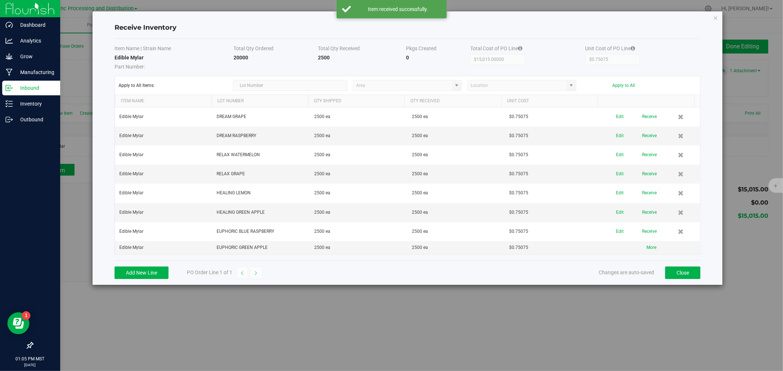
click at [642, 231] on button "Receive" at bounding box center [649, 231] width 15 height 13
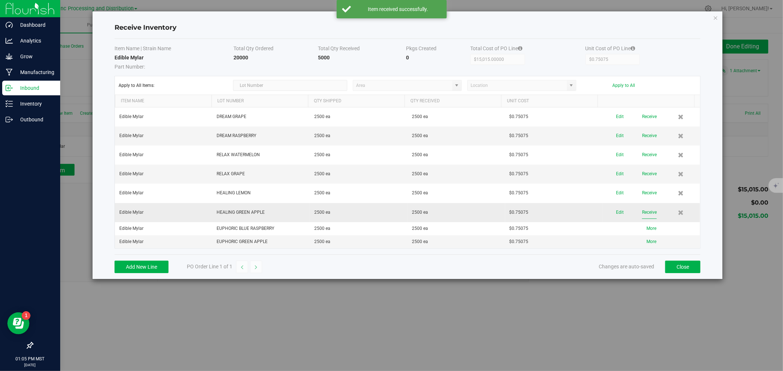
click at [651, 212] on button "Receive" at bounding box center [649, 212] width 15 height 13
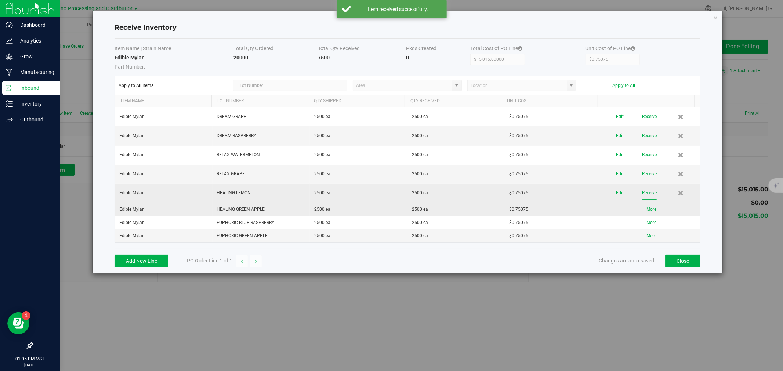
click at [642, 189] on button "Receive" at bounding box center [649, 193] width 15 height 13
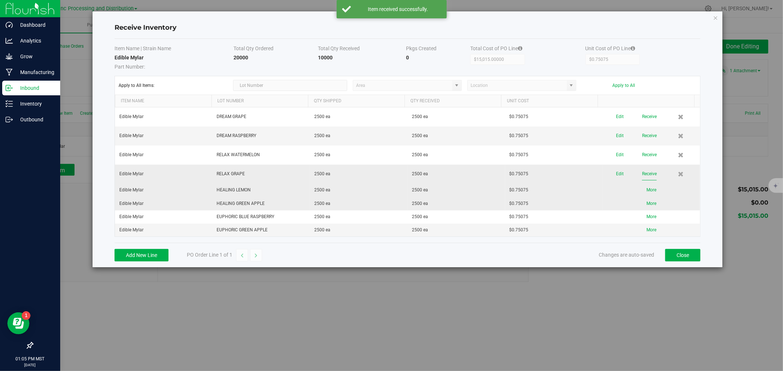
click at [643, 177] on button "Receive" at bounding box center [649, 174] width 15 height 13
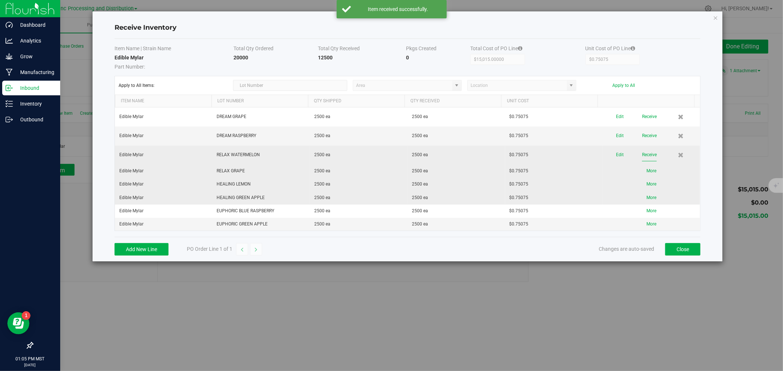
click at [642, 160] on button "Receive" at bounding box center [649, 155] width 15 height 13
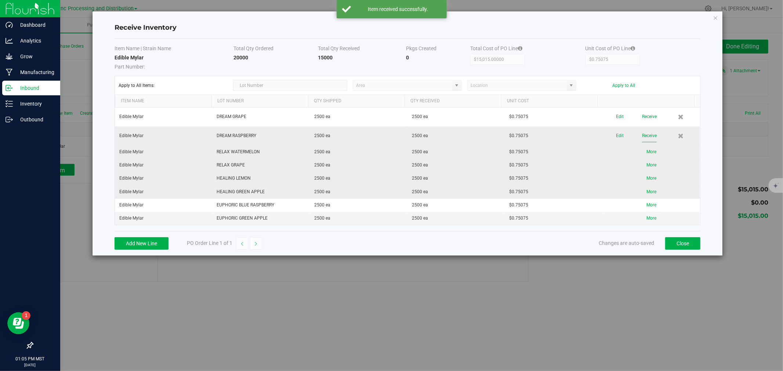
click at [642, 139] on button "Receive" at bounding box center [649, 136] width 15 height 13
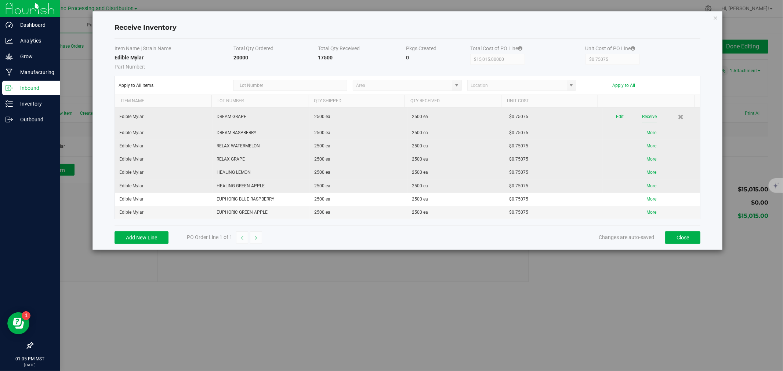
click at [642, 117] on button "Receive" at bounding box center [649, 116] width 15 height 13
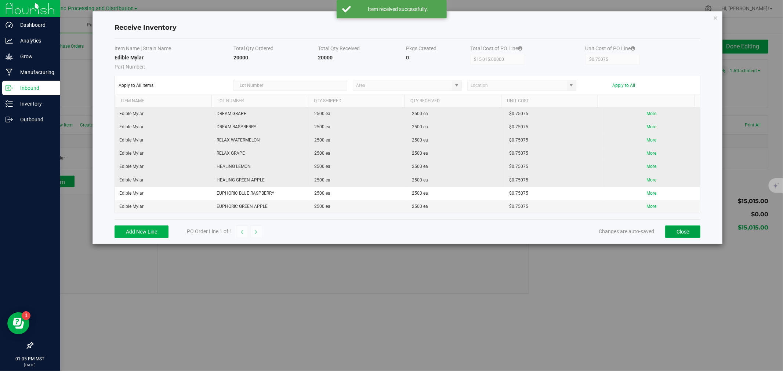
click at [690, 234] on button "Close" at bounding box center [682, 232] width 35 height 12
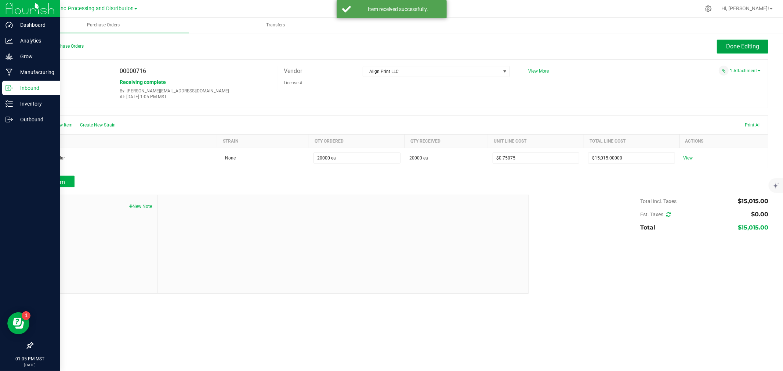
click at [736, 43] on span "Done Editing" at bounding box center [742, 46] width 33 height 7
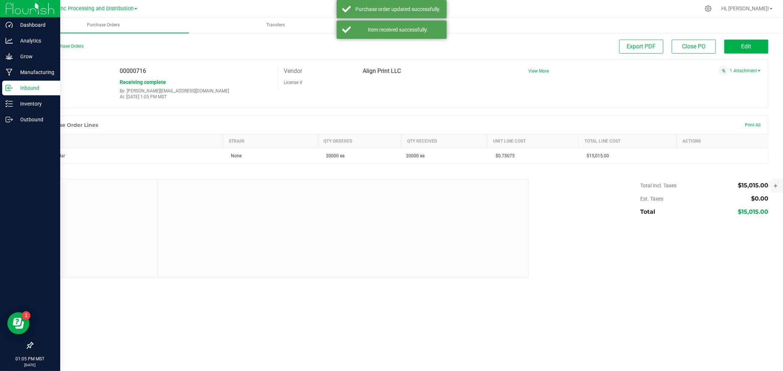
click at [0, 94] on link "Inbound" at bounding box center [30, 89] width 60 height 16
